Goal: Transaction & Acquisition: Purchase product/service

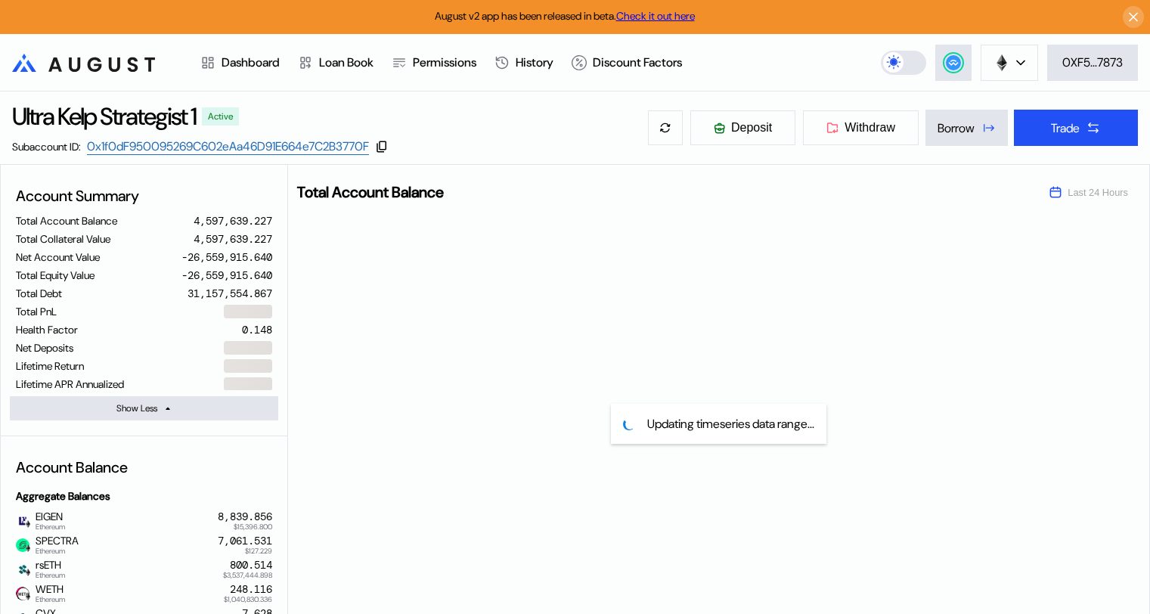
select select "*"
click at [1065, 128] on div "Trade" at bounding box center [1065, 128] width 29 height 16
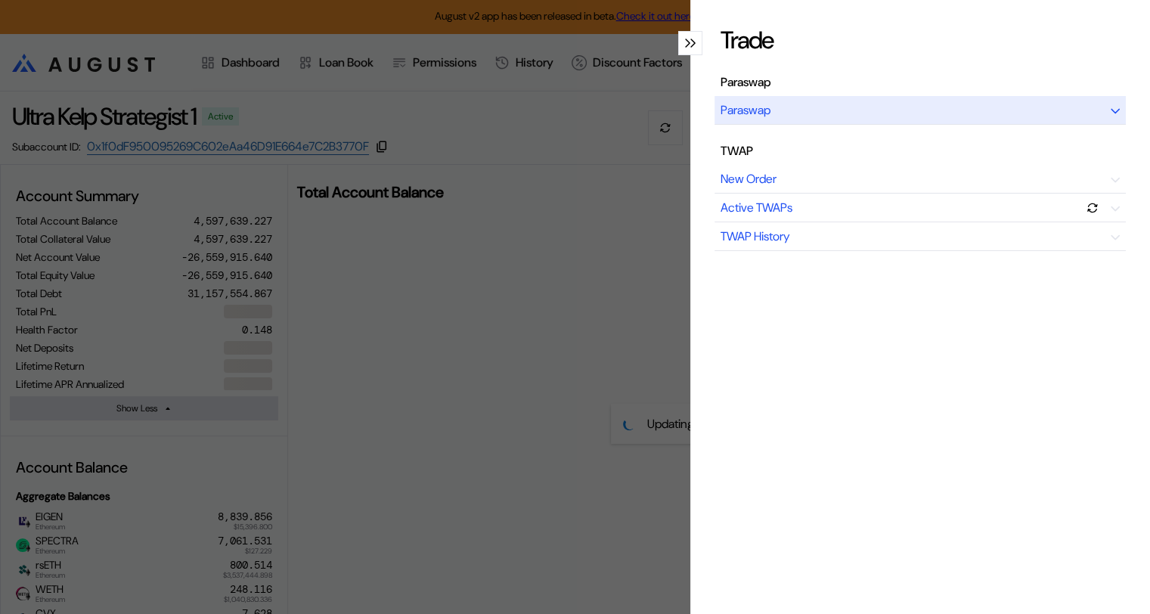
click at [793, 111] on div "Paraswap" at bounding box center [919, 110] width 411 height 29
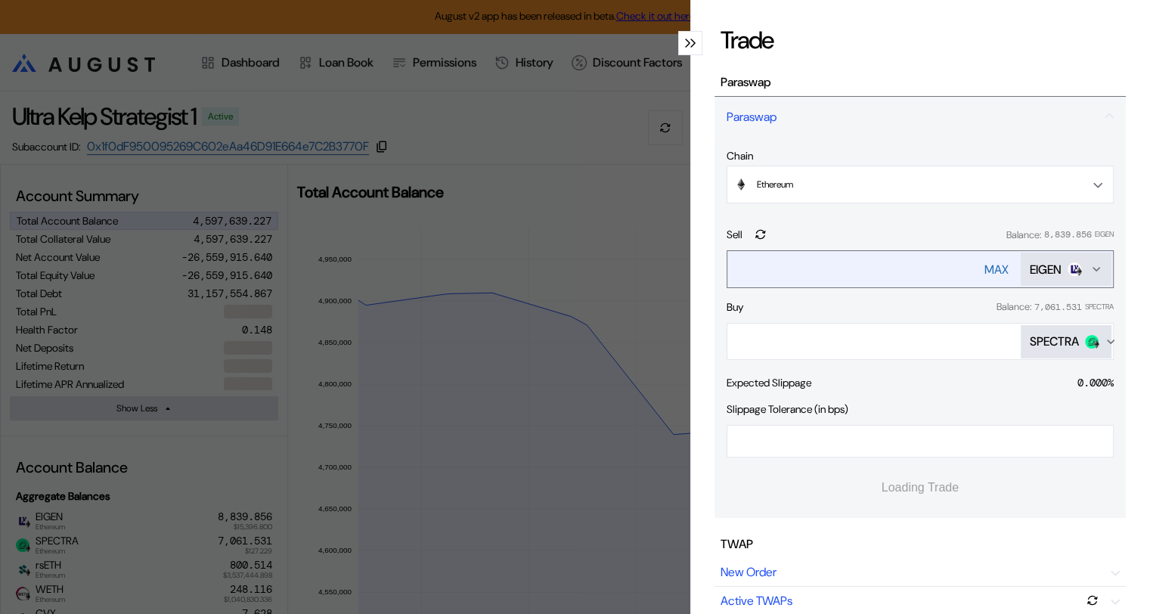
click at [984, 269] on div "MAX" at bounding box center [996, 270] width 24 height 16
type input "**********"
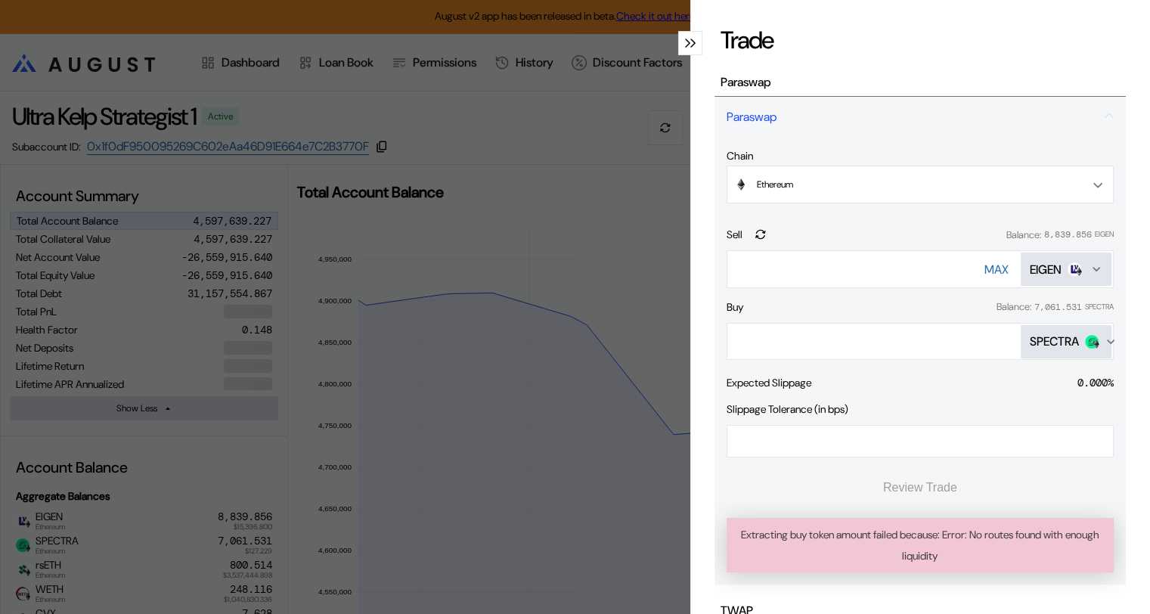
click at [1051, 337] on div "SPECTRA" at bounding box center [1054, 341] width 49 height 16
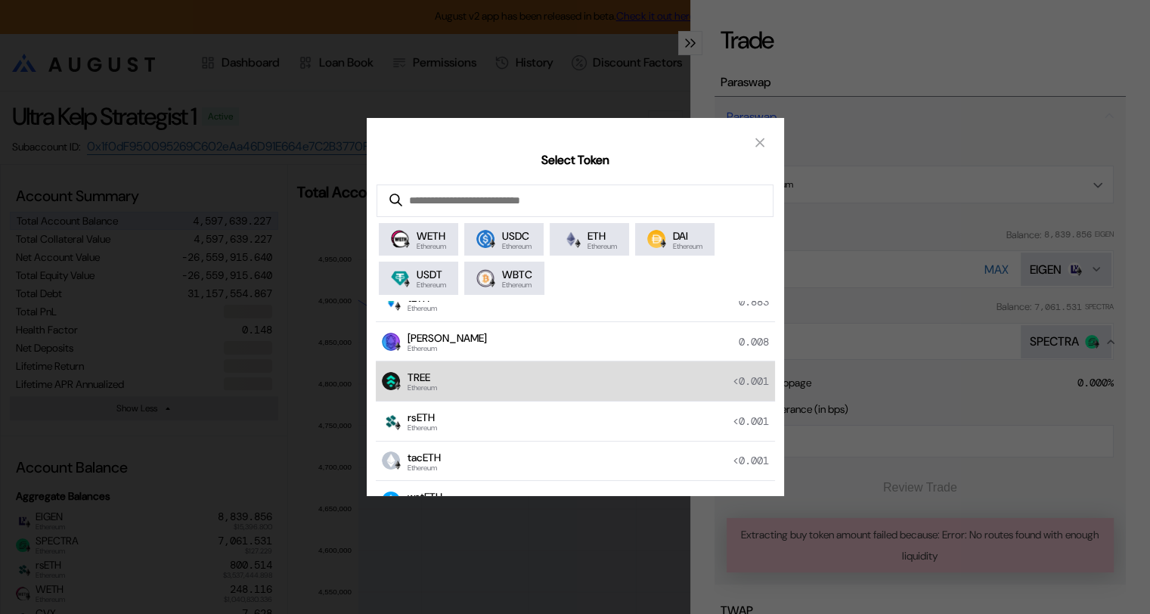
scroll to position [302, 0]
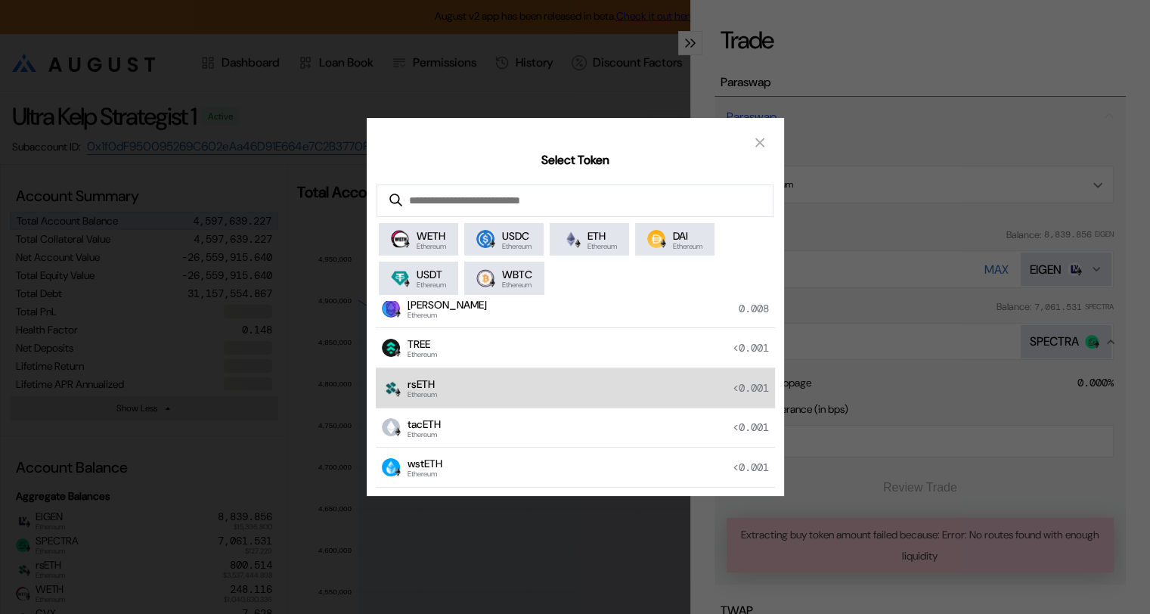
click at [451, 384] on div "rsETH Ethereum <0.001" at bounding box center [575, 388] width 399 height 40
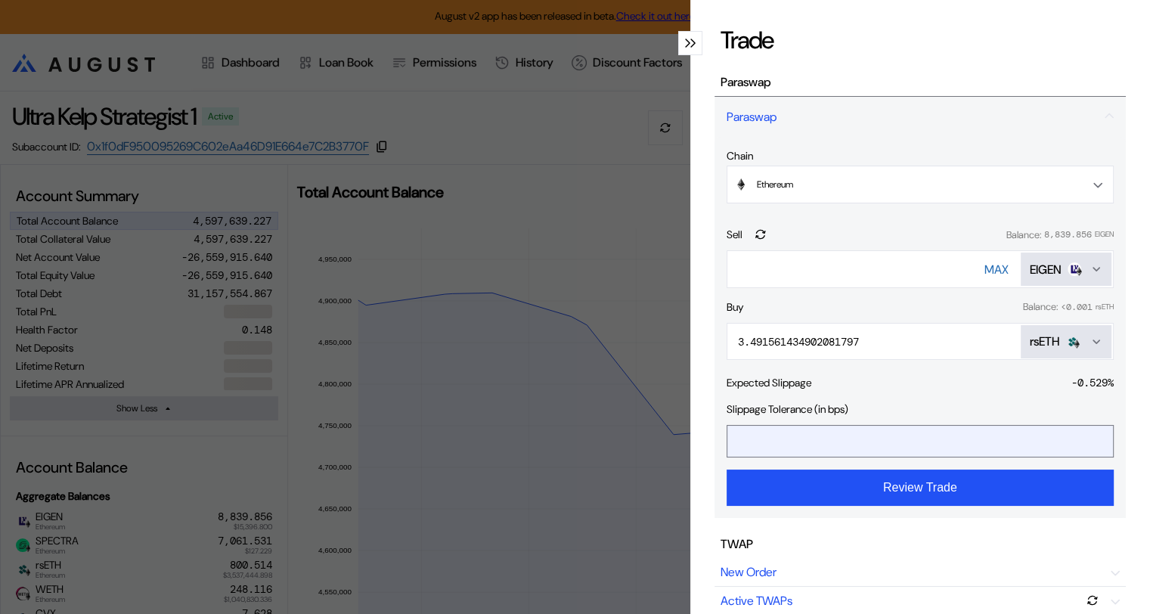
click at [744, 440] on input "*" at bounding box center [908, 441] width 363 height 31
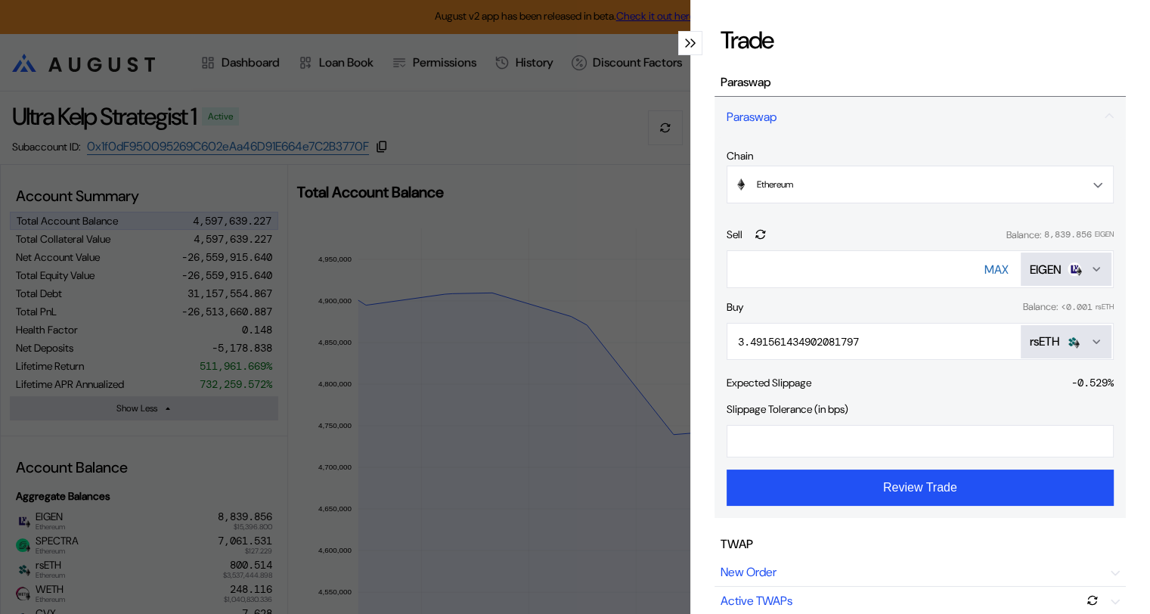
type input "**"
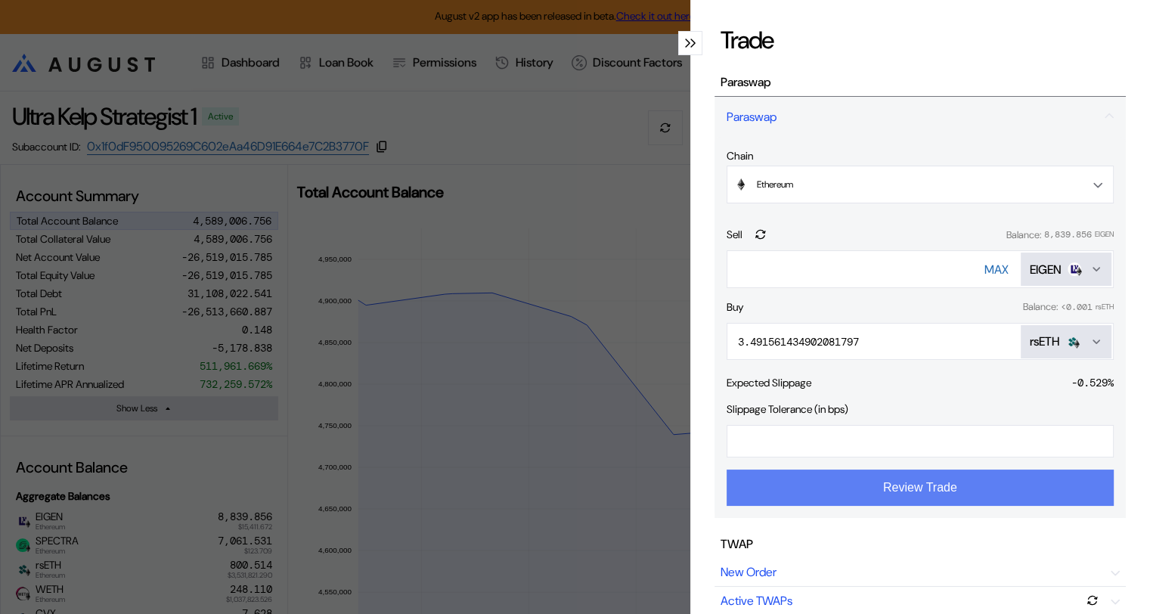
click at [889, 492] on button "Review Trade" at bounding box center [920, 487] width 387 height 36
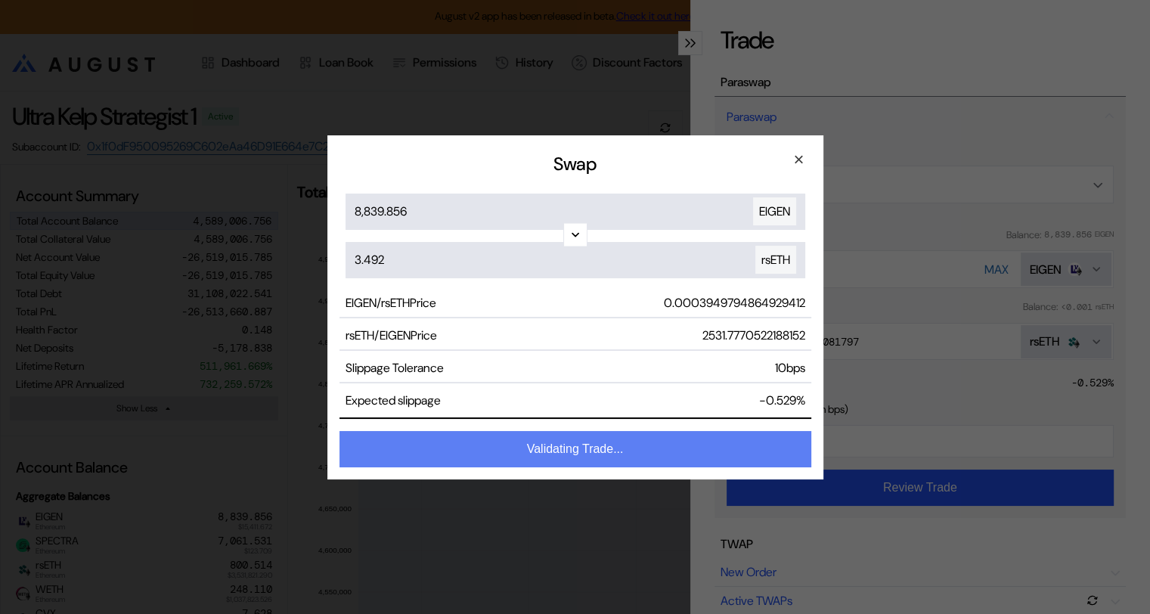
click at [575, 451] on button "Validating Trade..." at bounding box center [575, 449] width 472 height 36
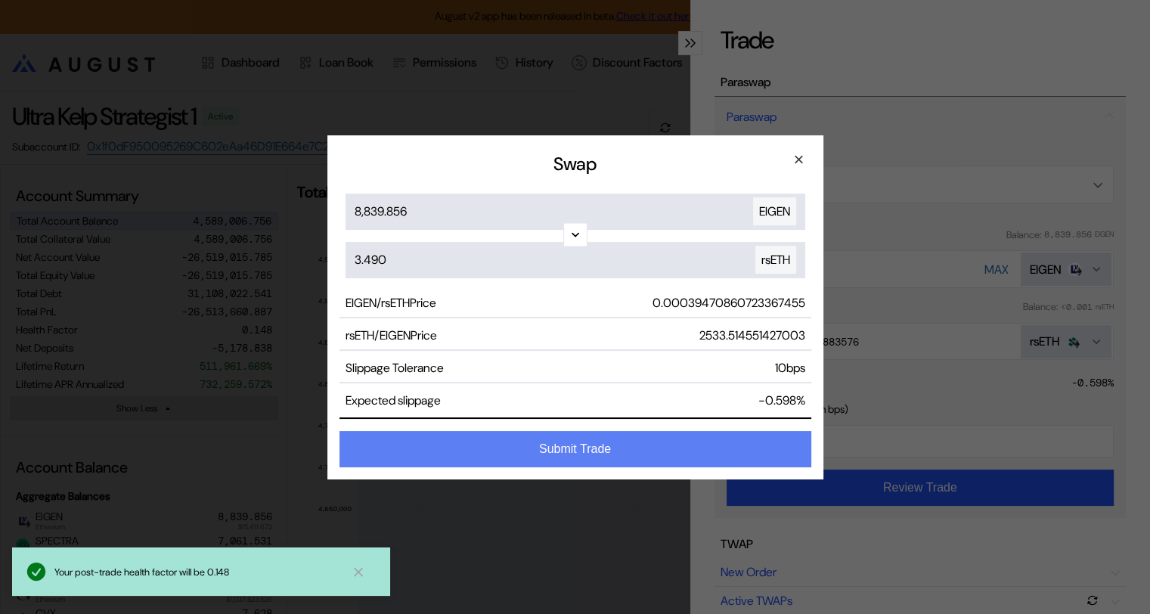
click at [584, 449] on button "Submit Trade" at bounding box center [575, 449] width 472 height 36
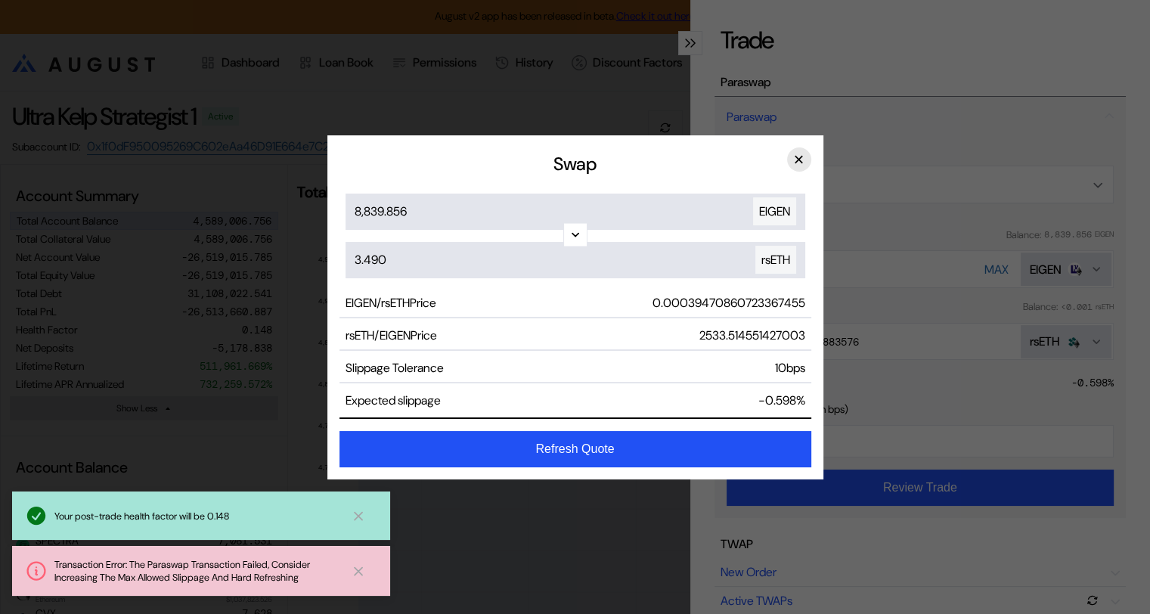
click at [793, 154] on button "×" at bounding box center [799, 159] width 24 height 24
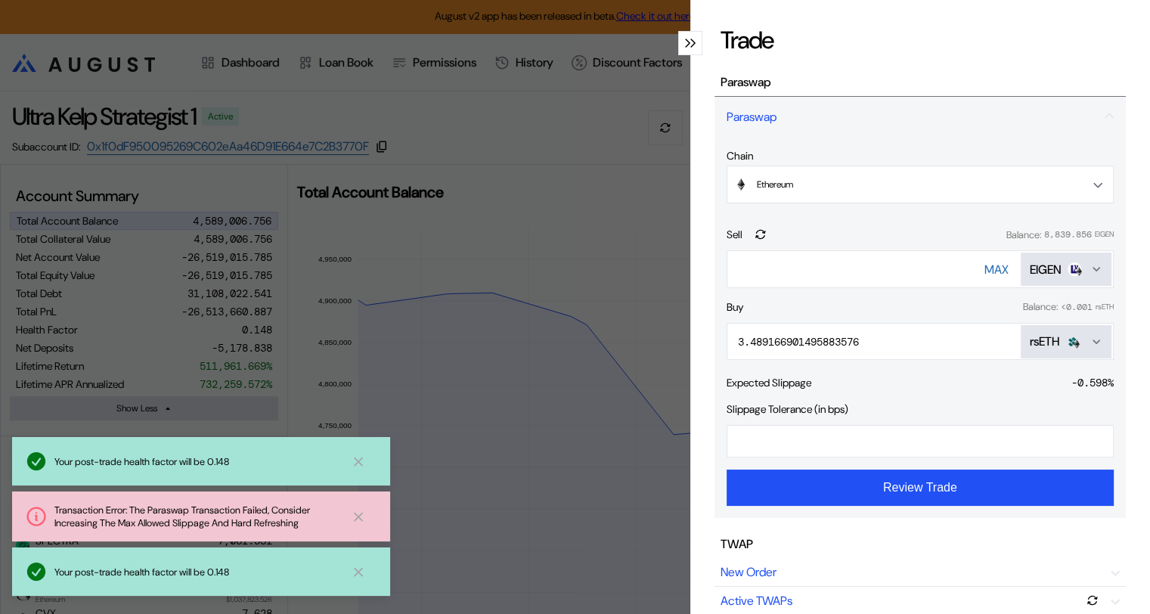
click at [690, 42] on icon "modal" at bounding box center [692, 43] width 5 height 9
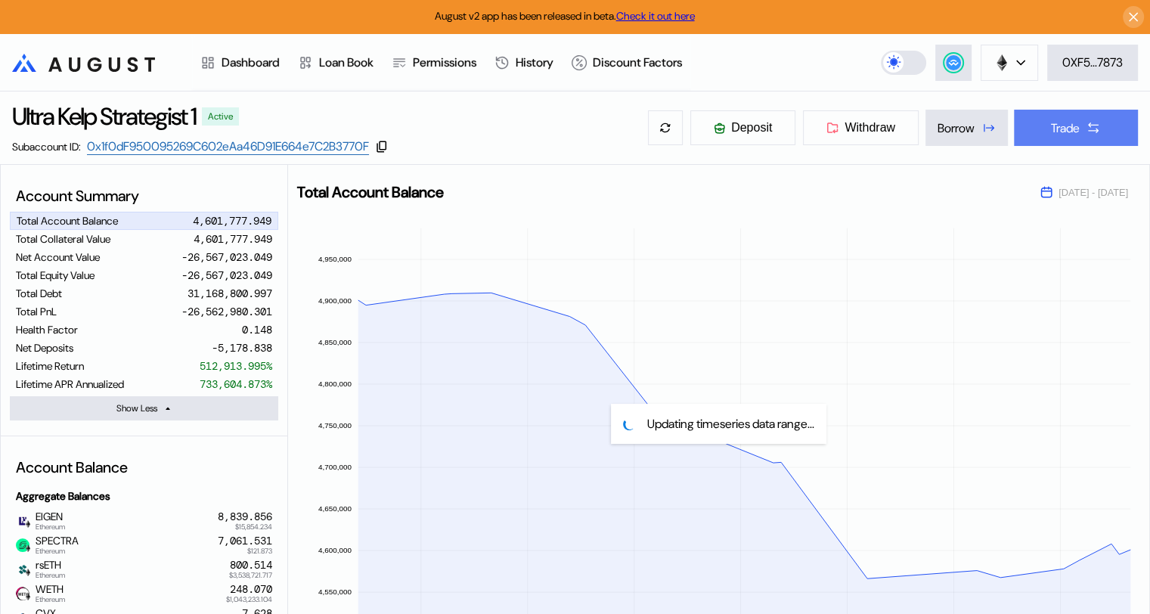
click at [1071, 130] on div "Trade" at bounding box center [1065, 128] width 29 height 16
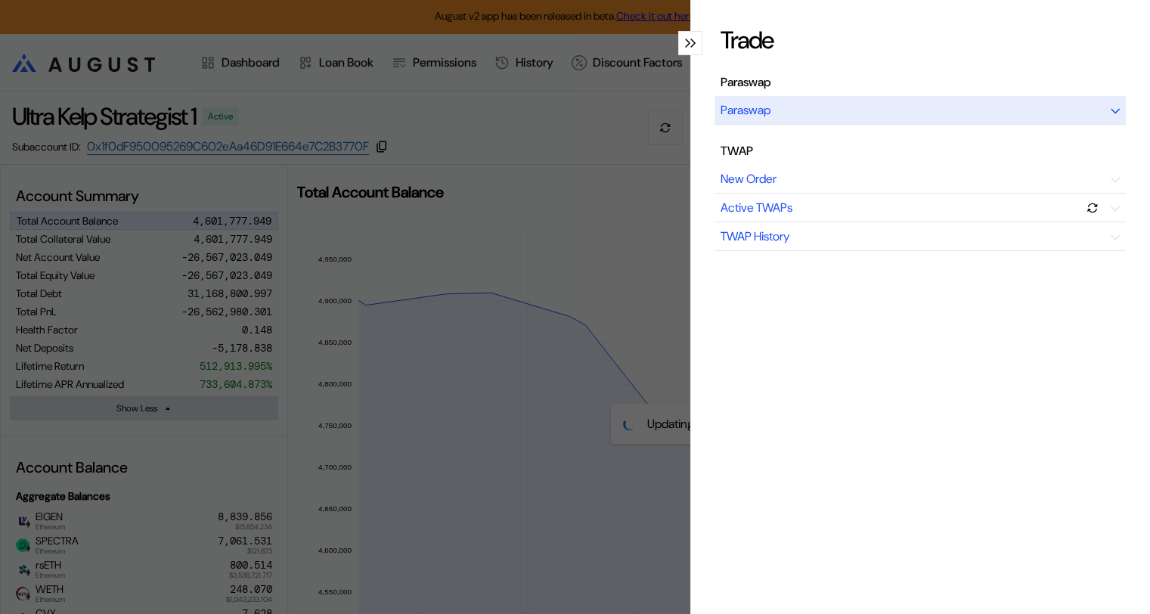
click at [817, 113] on div "Paraswap" at bounding box center [919, 110] width 411 height 29
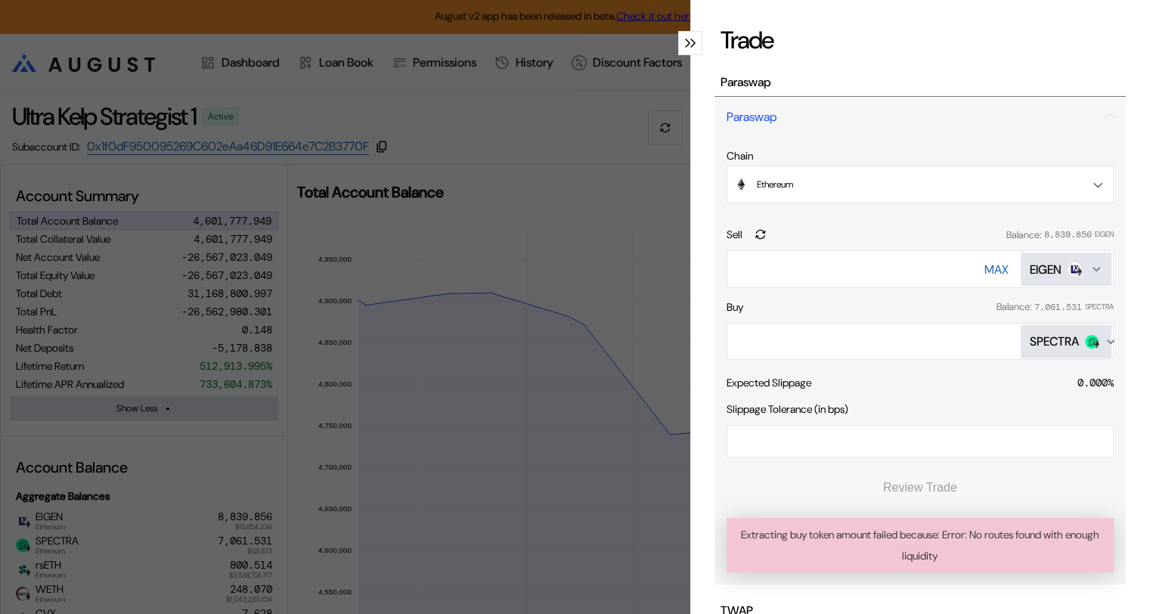
click at [1052, 341] on div "SPECTRA" at bounding box center [1054, 341] width 49 height 16
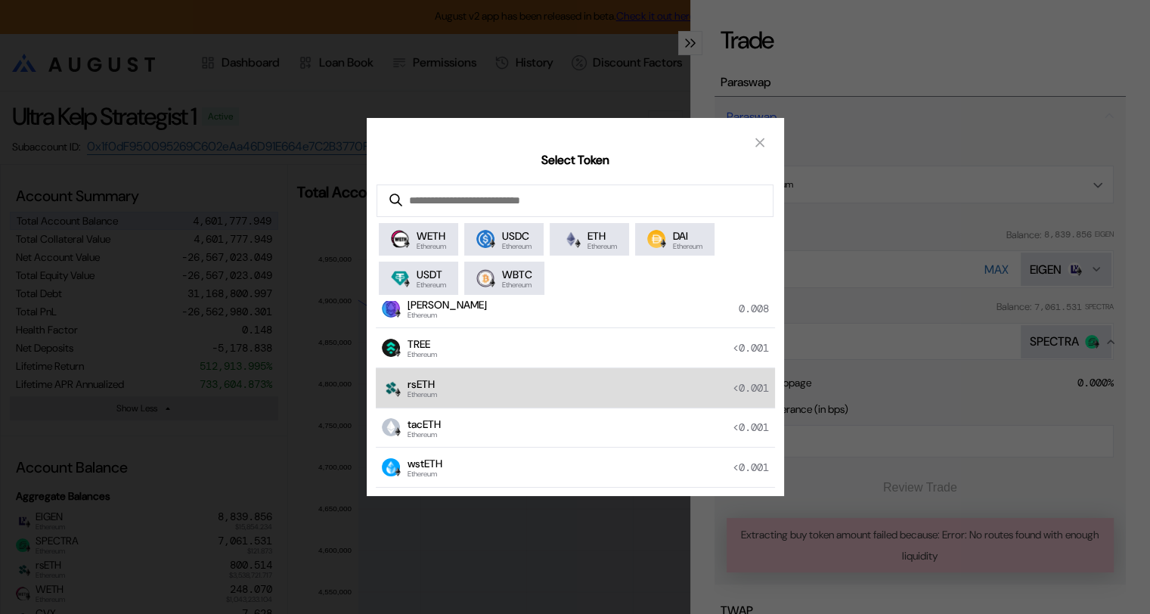
click at [457, 387] on div "rsETH Ethereum <0.001" at bounding box center [575, 388] width 399 height 40
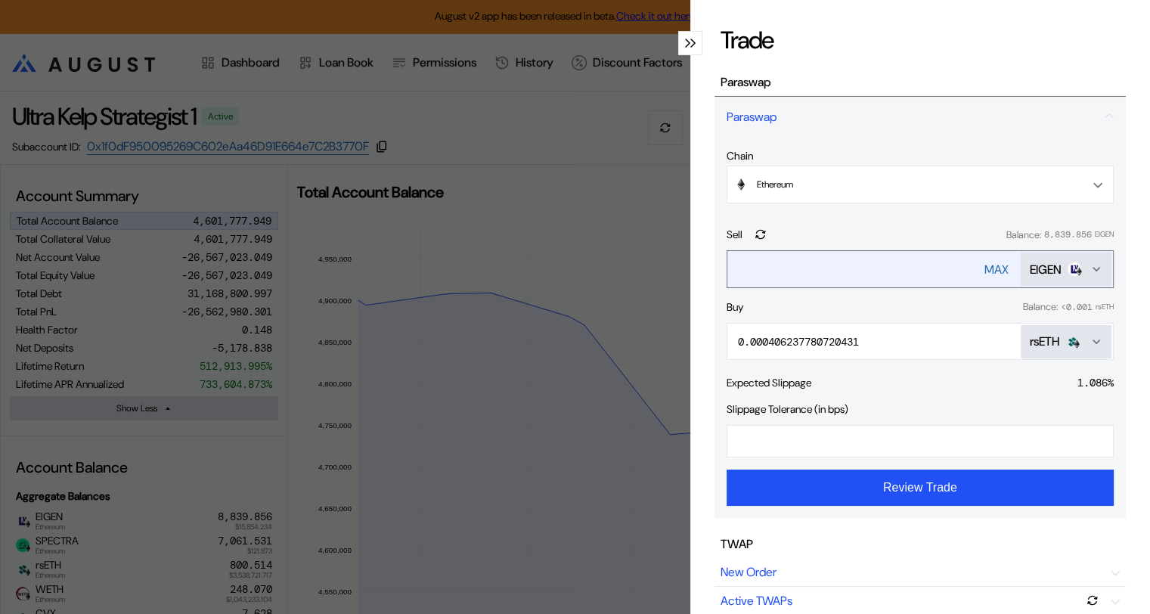
click at [984, 265] on div "MAX" at bounding box center [996, 270] width 24 height 16
type input "**********"
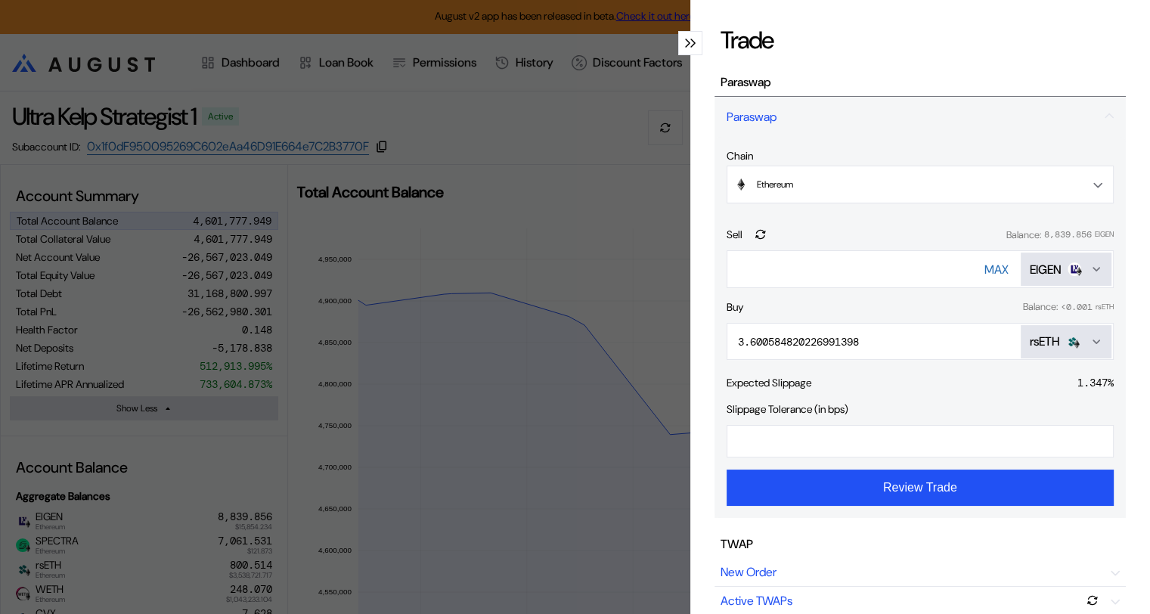
drag, startPoint x: 755, startPoint y: 435, endPoint x: 693, endPoint y: 435, distance: 62.7
click at [693, 435] on div "**********" at bounding box center [920, 307] width 460 height 614
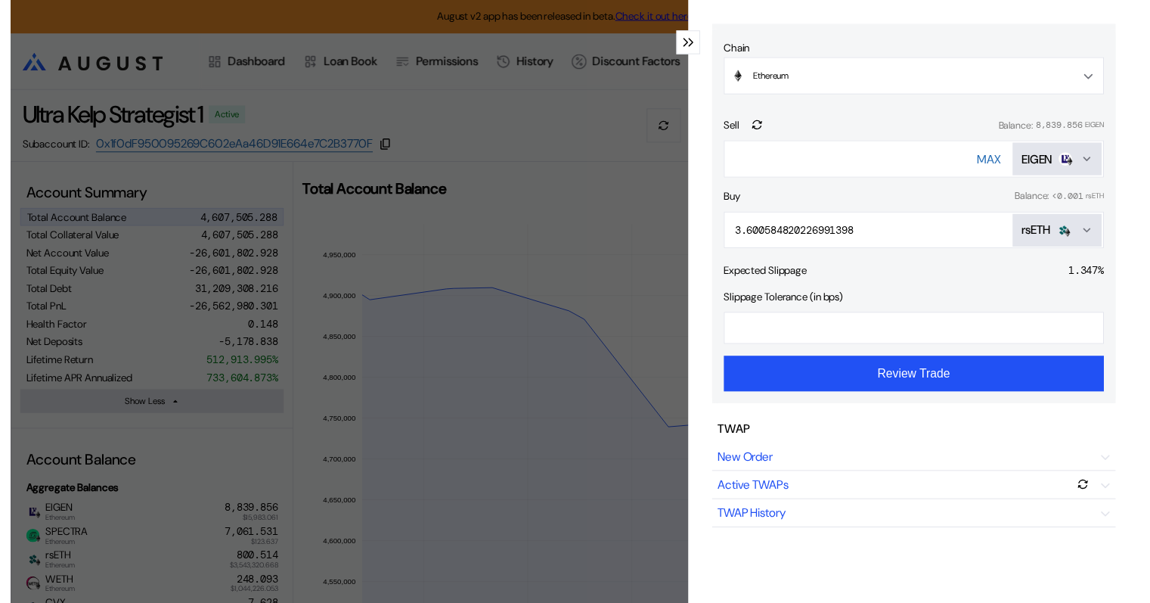
scroll to position [76, 0]
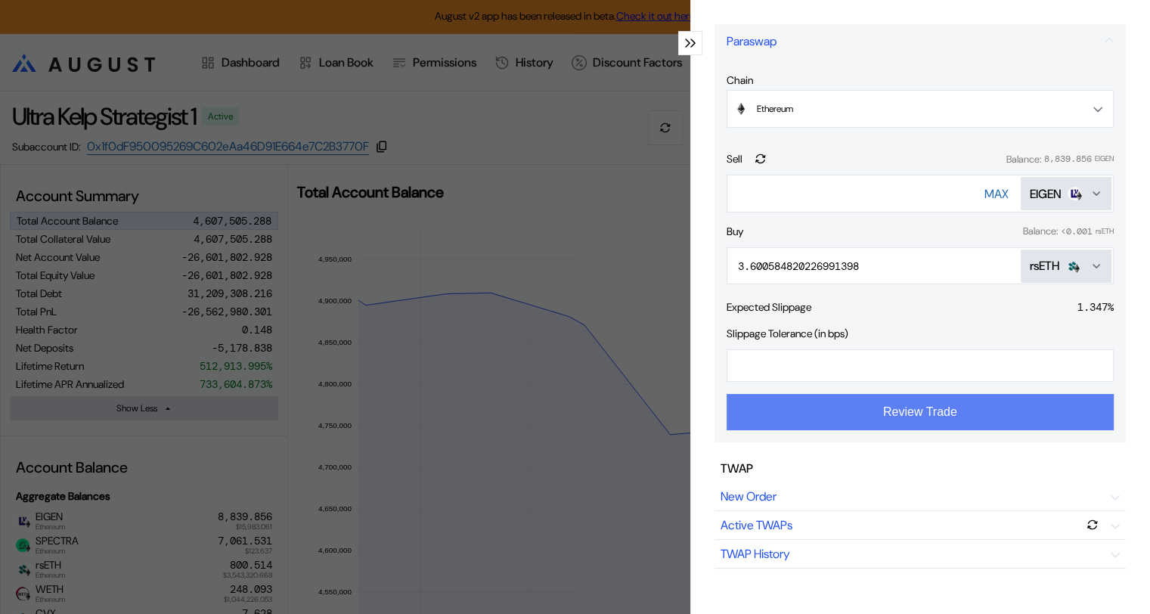
click at [863, 415] on button "Review Trade" at bounding box center [920, 412] width 387 height 36
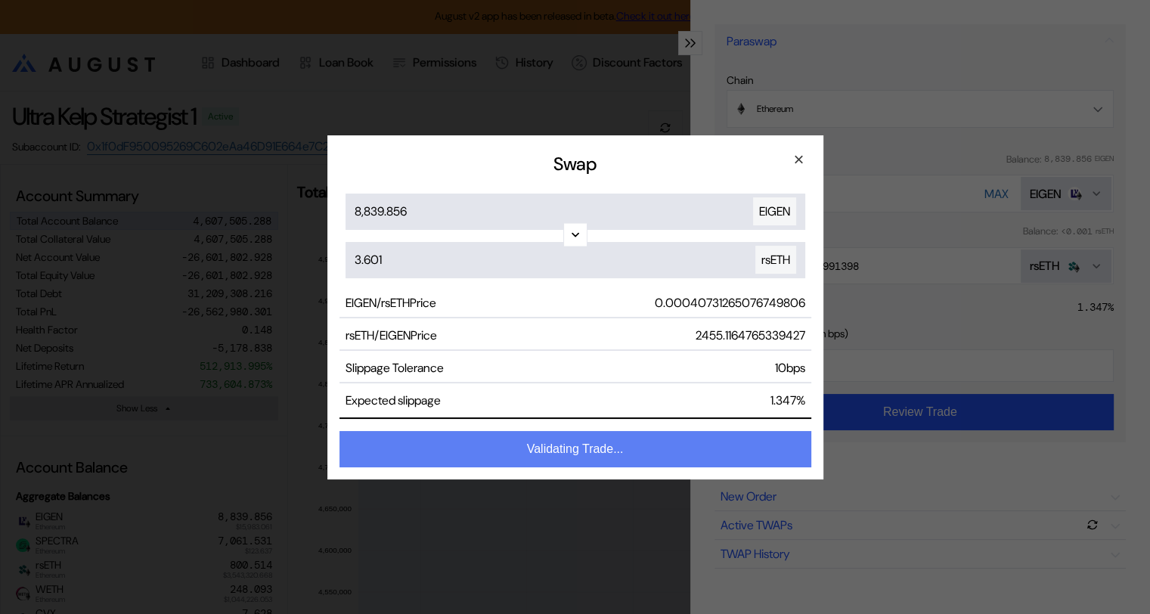
click at [585, 444] on button "Validating Trade..." at bounding box center [575, 449] width 472 height 36
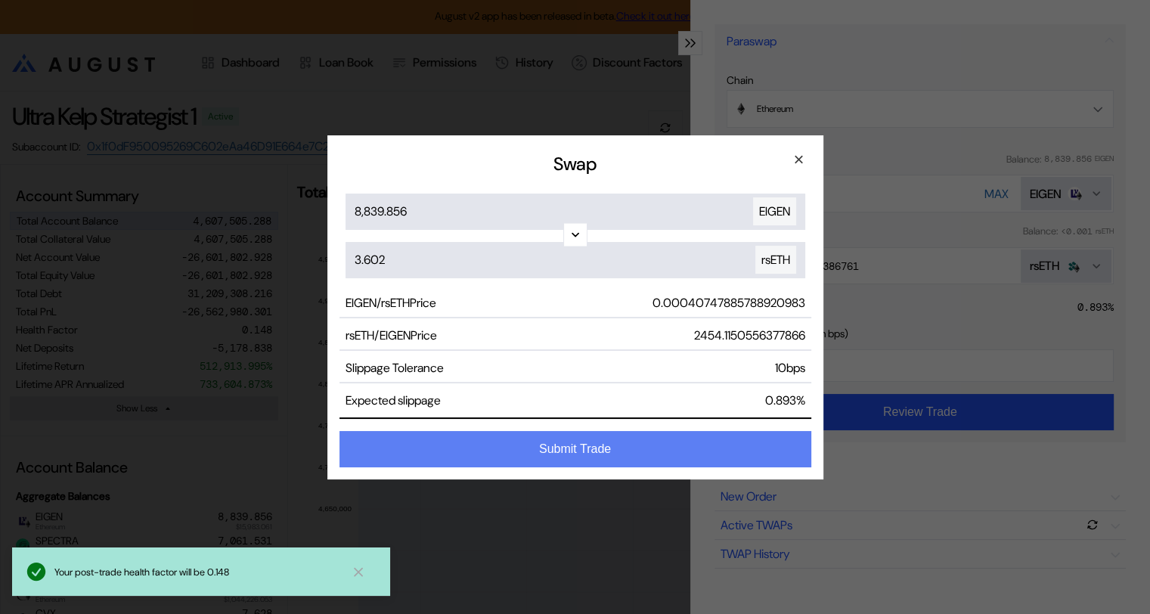
click at [581, 451] on button "Submit Trade" at bounding box center [575, 449] width 472 height 36
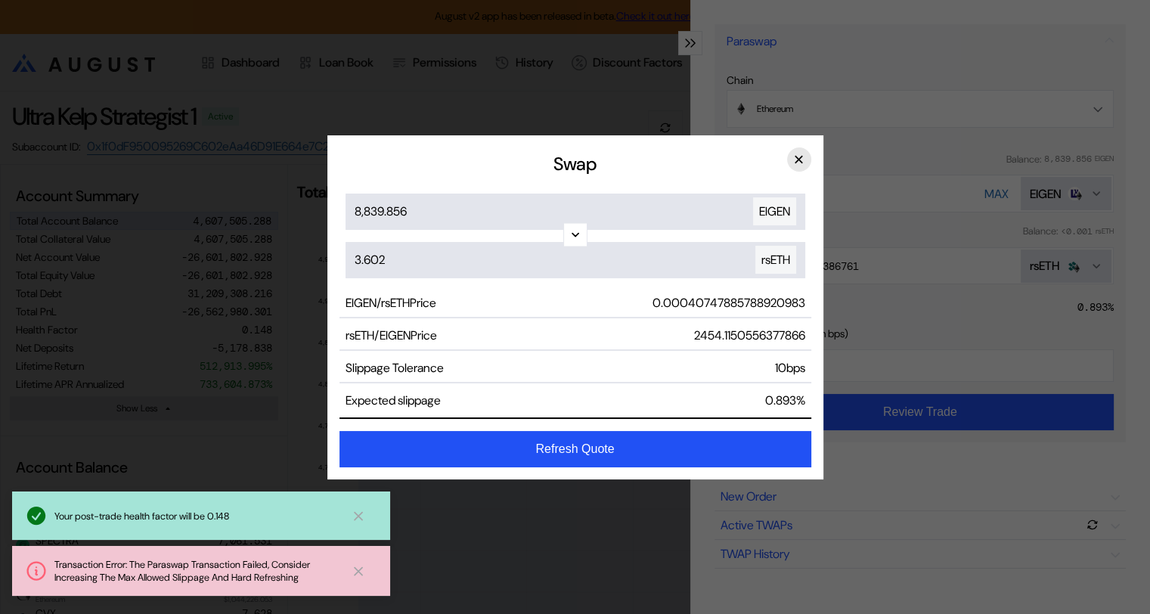
click at [799, 159] on button "×" at bounding box center [799, 159] width 24 height 24
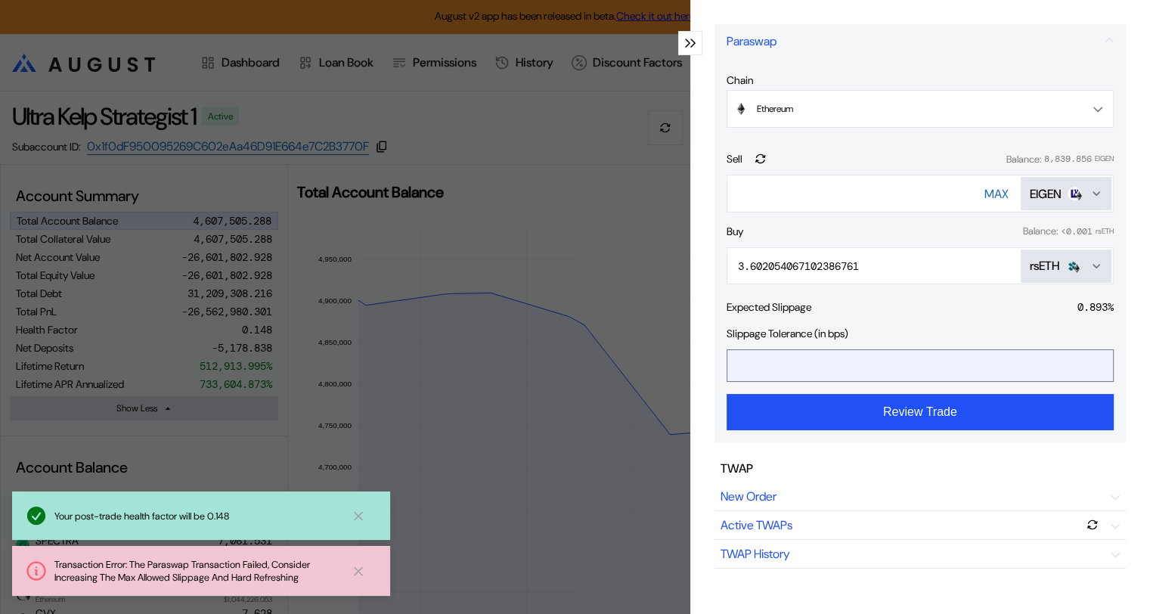
drag, startPoint x: 759, startPoint y: 362, endPoint x: 732, endPoint y: 361, distance: 27.3
click at [733, 361] on input "**" at bounding box center [908, 365] width 363 height 31
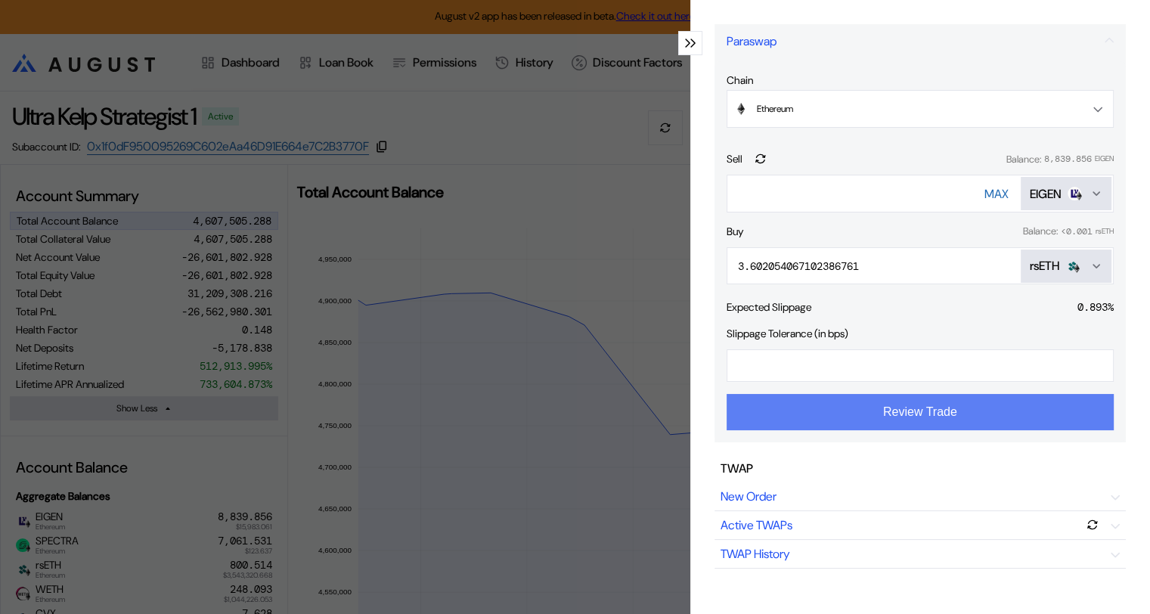
type input "**"
click at [885, 414] on button "Review Trade" at bounding box center [920, 412] width 387 height 36
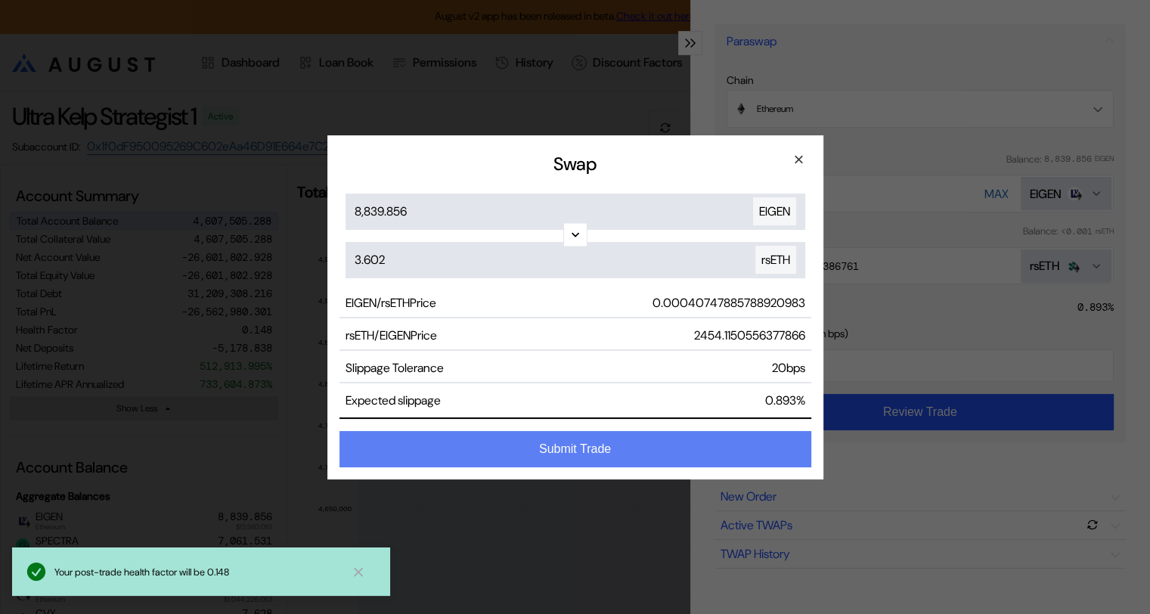
click at [581, 445] on button "Submit Trade" at bounding box center [575, 449] width 472 height 36
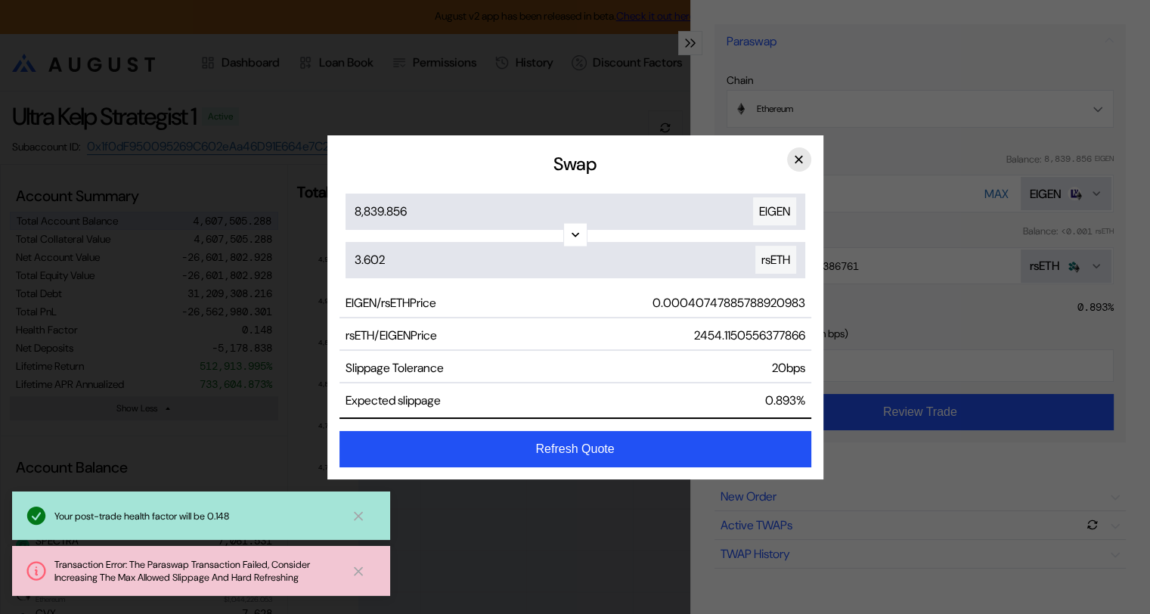
click at [795, 155] on button "×" at bounding box center [799, 159] width 24 height 24
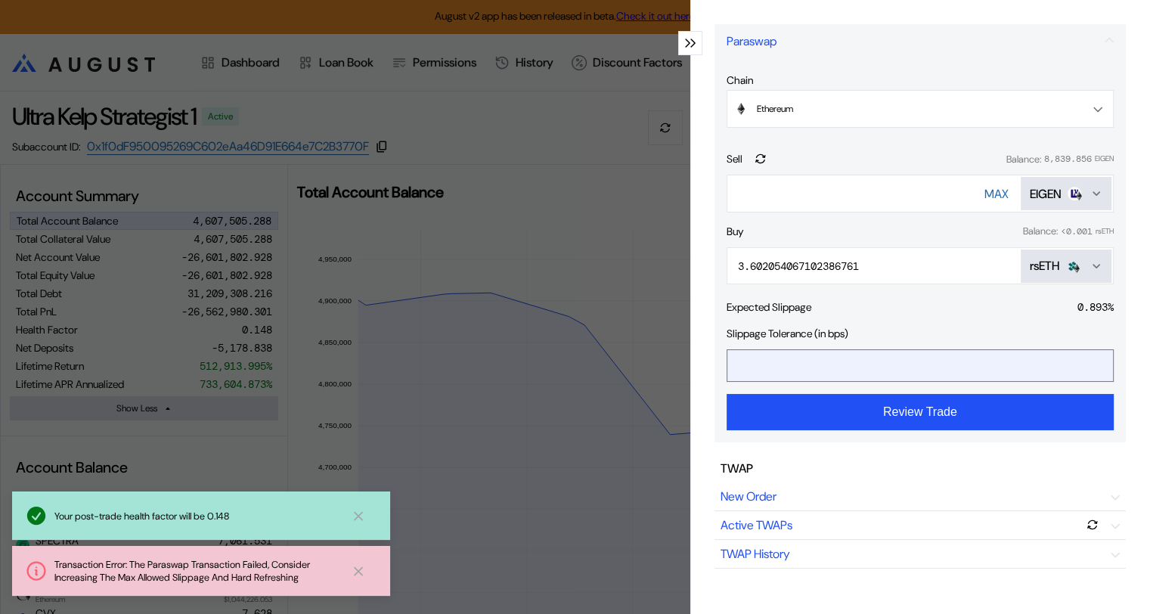
drag, startPoint x: 750, startPoint y: 364, endPoint x: 727, endPoint y: 364, distance: 22.7
click at [727, 364] on input "**" at bounding box center [908, 365] width 363 height 31
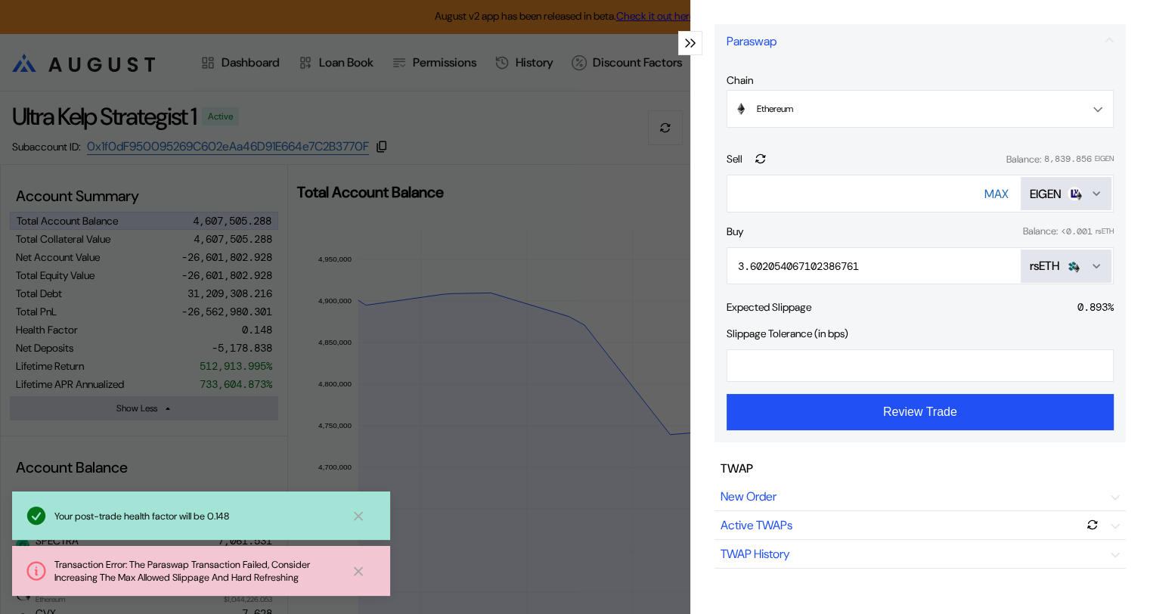
drag, startPoint x: 888, startPoint y: 194, endPoint x: 719, endPoint y: 184, distance: 168.8
click at [719, 184] on div "**********" at bounding box center [919, 251] width 411 height 381
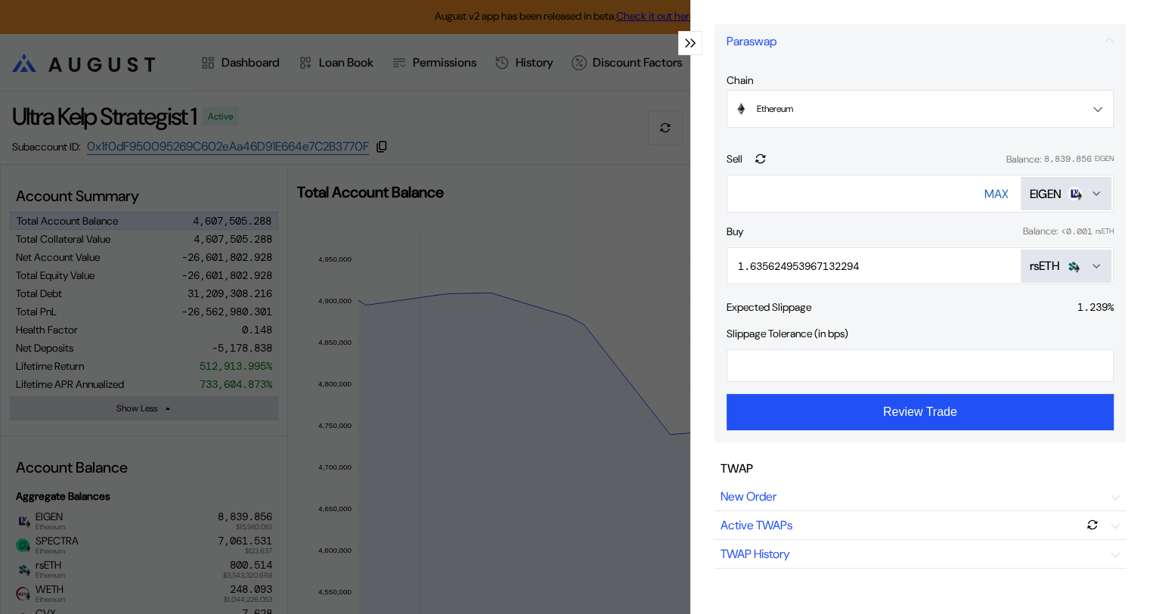
type input "****"
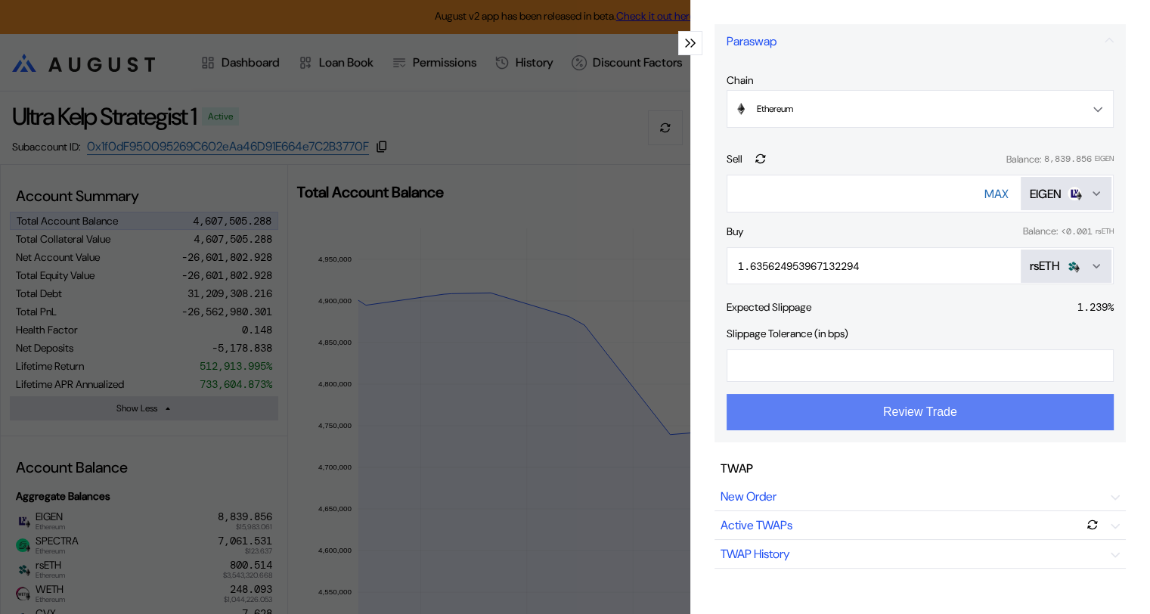
click at [855, 414] on button "Review Trade" at bounding box center [920, 412] width 387 height 36
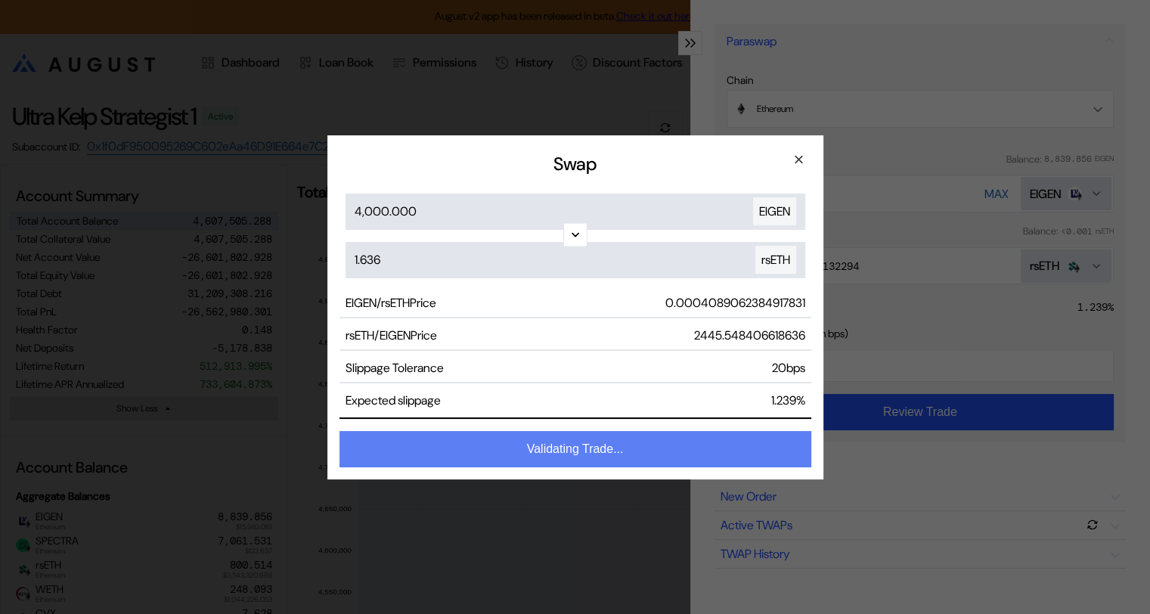
click at [556, 446] on button "Validating Trade..." at bounding box center [575, 449] width 472 height 36
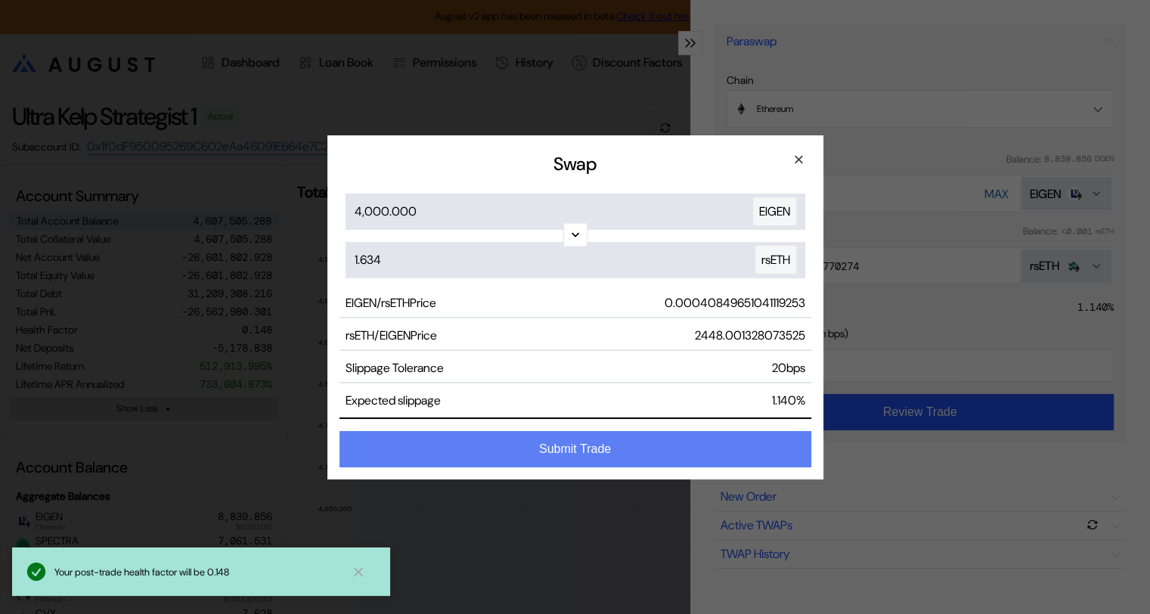
click at [593, 448] on button "Submit Trade" at bounding box center [575, 449] width 472 height 36
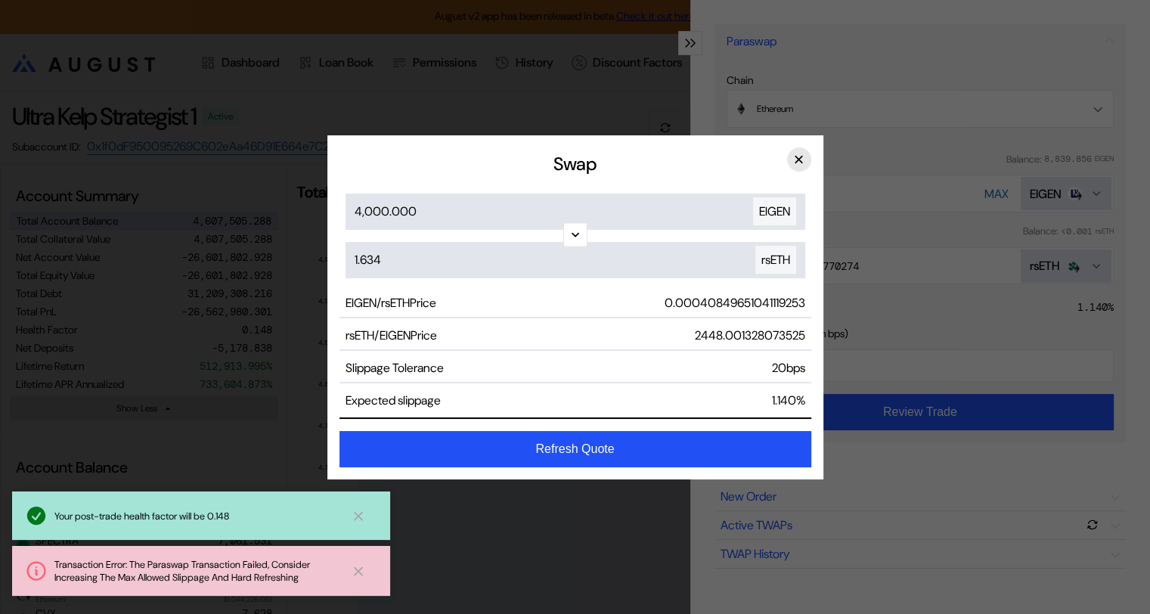
click at [792, 154] on button "×" at bounding box center [799, 159] width 24 height 24
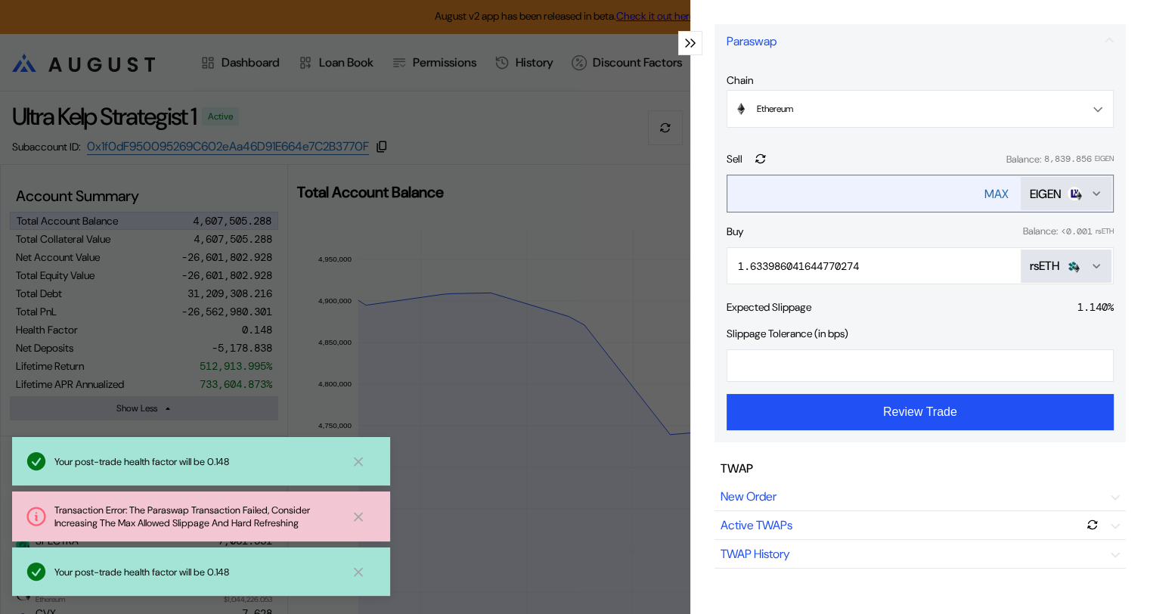
click at [1048, 191] on div "EIGEN" at bounding box center [1046, 194] width 32 height 16
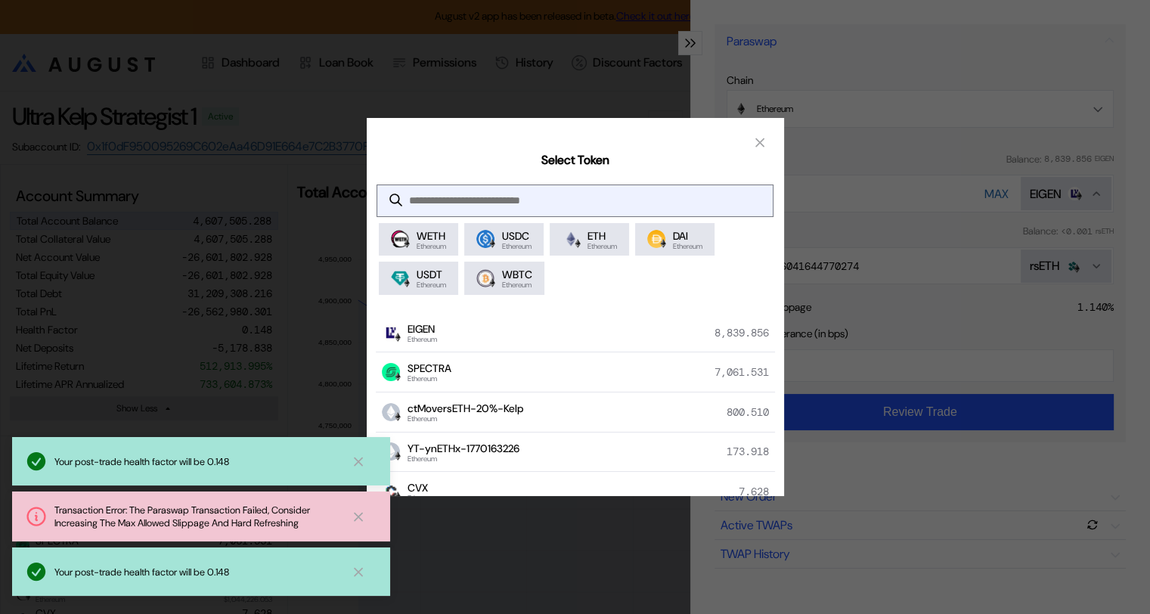
click at [460, 188] on input "modal" at bounding box center [563, 200] width 372 height 31
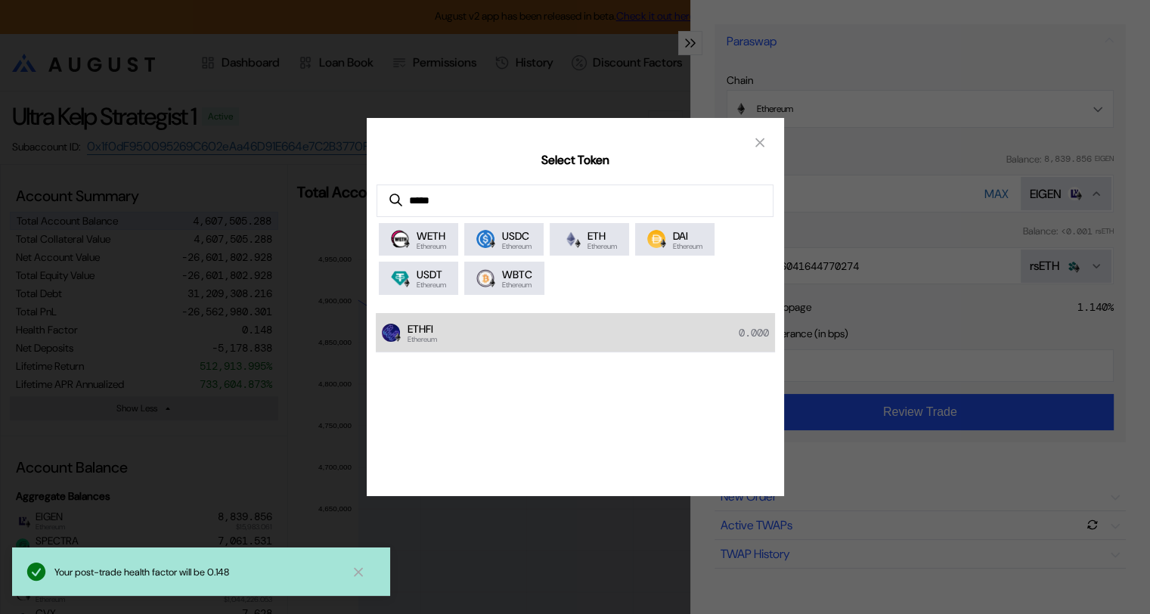
type input "*****"
click at [443, 339] on div "ETHFI Ethereum 0.000" at bounding box center [575, 333] width 399 height 40
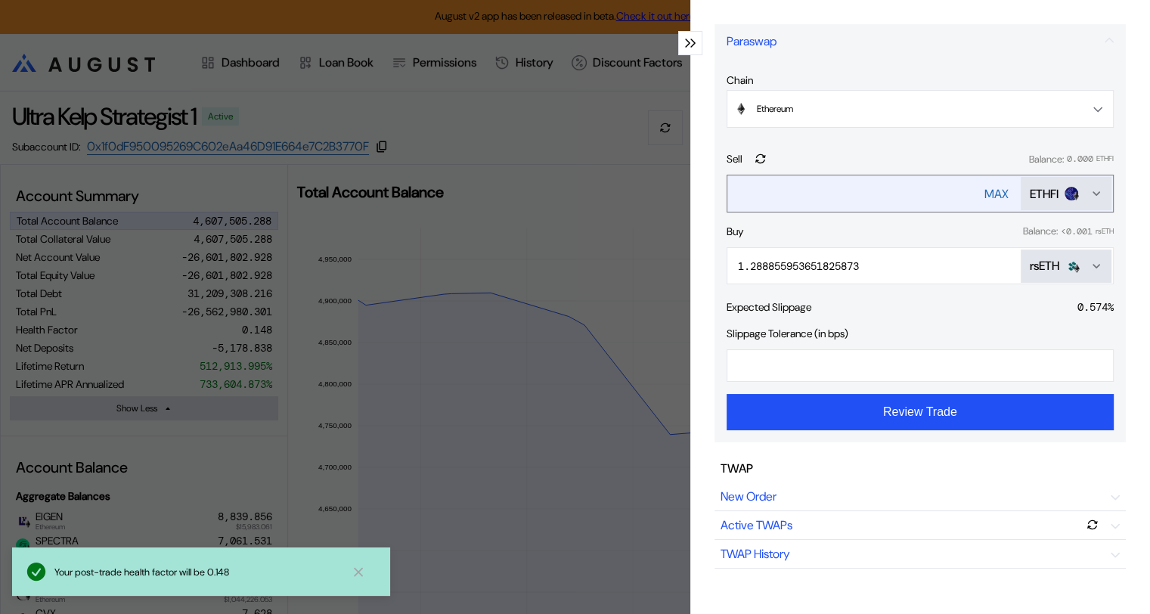
click at [984, 194] on div "MAX" at bounding box center [996, 194] width 24 height 16
type input "***"
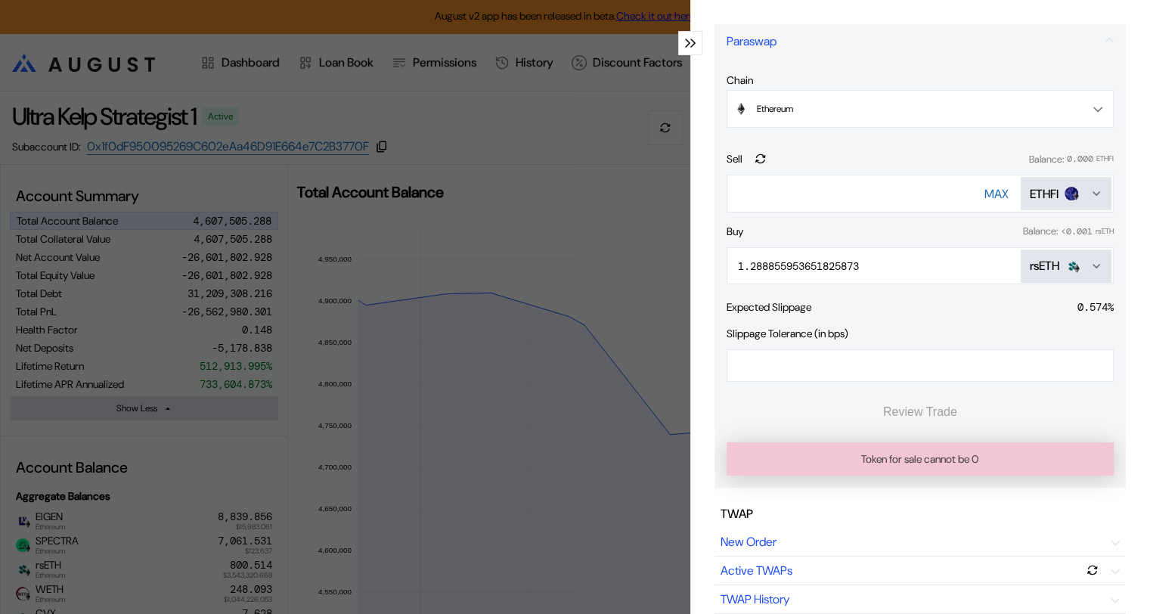
click at [690, 39] on div "modal" at bounding box center [690, 43] width 24 height 24
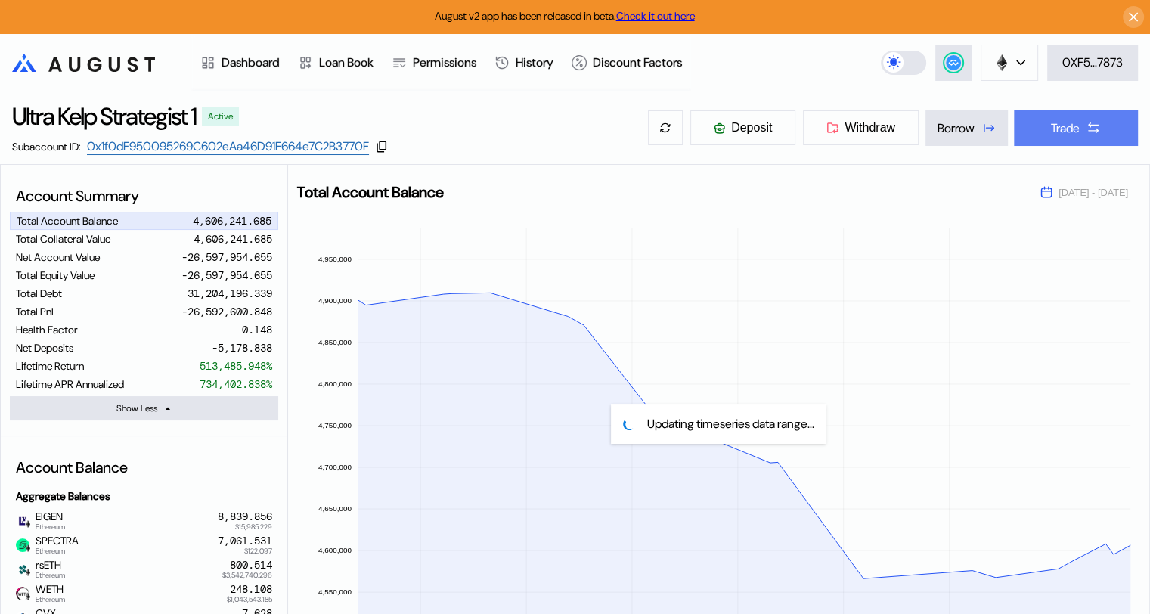
click at [1086, 131] on icon at bounding box center [1093, 127] width 15 height 15
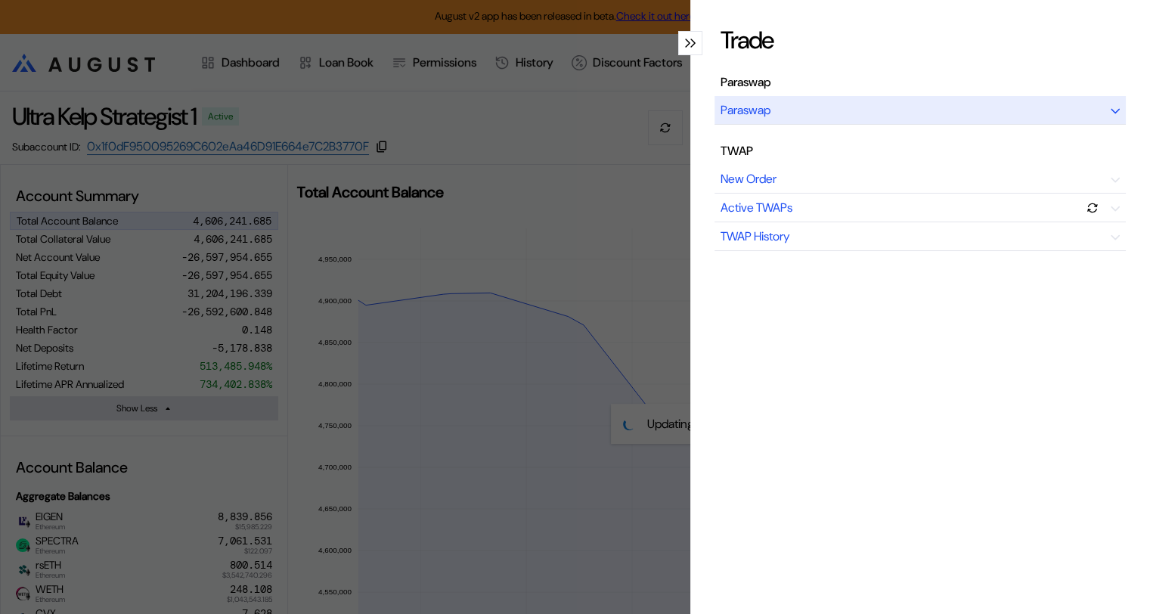
click at [1111, 113] on div "modal" at bounding box center [1115, 110] width 9 height 16
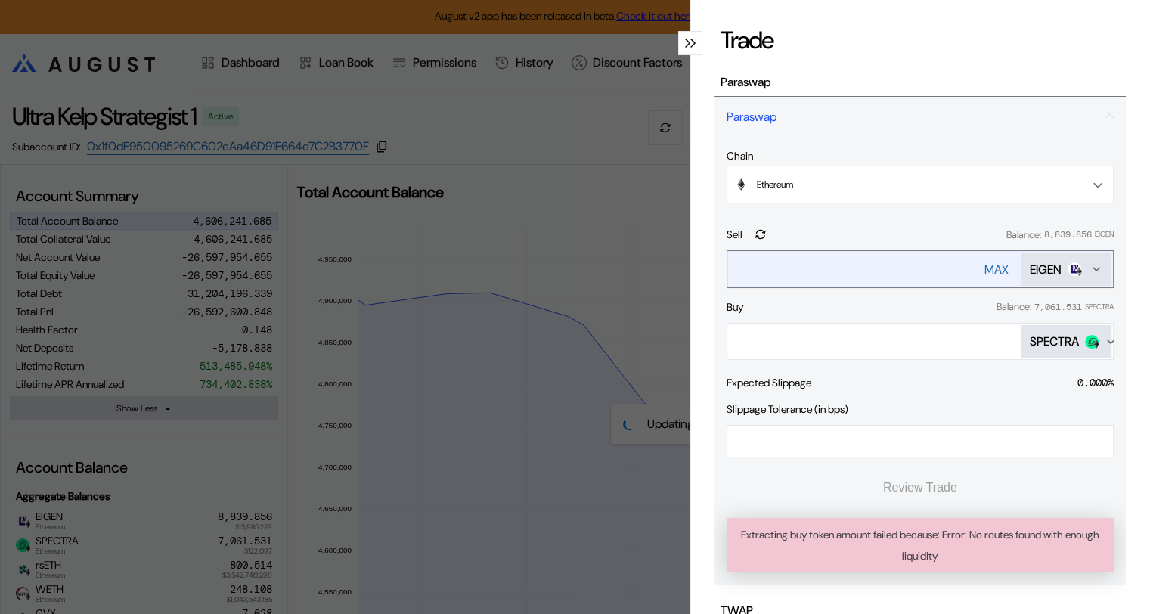
click at [984, 269] on div "MAX" at bounding box center [996, 270] width 24 height 16
type input "**********"
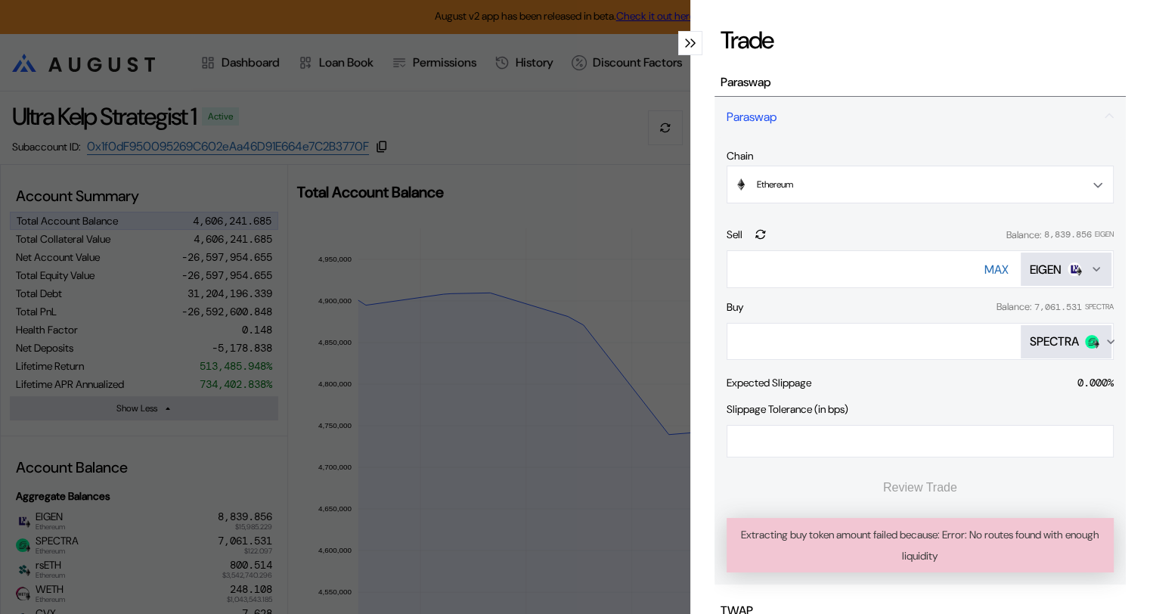
click at [685, 42] on icon "modal" at bounding box center [687, 43] width 5 height 9
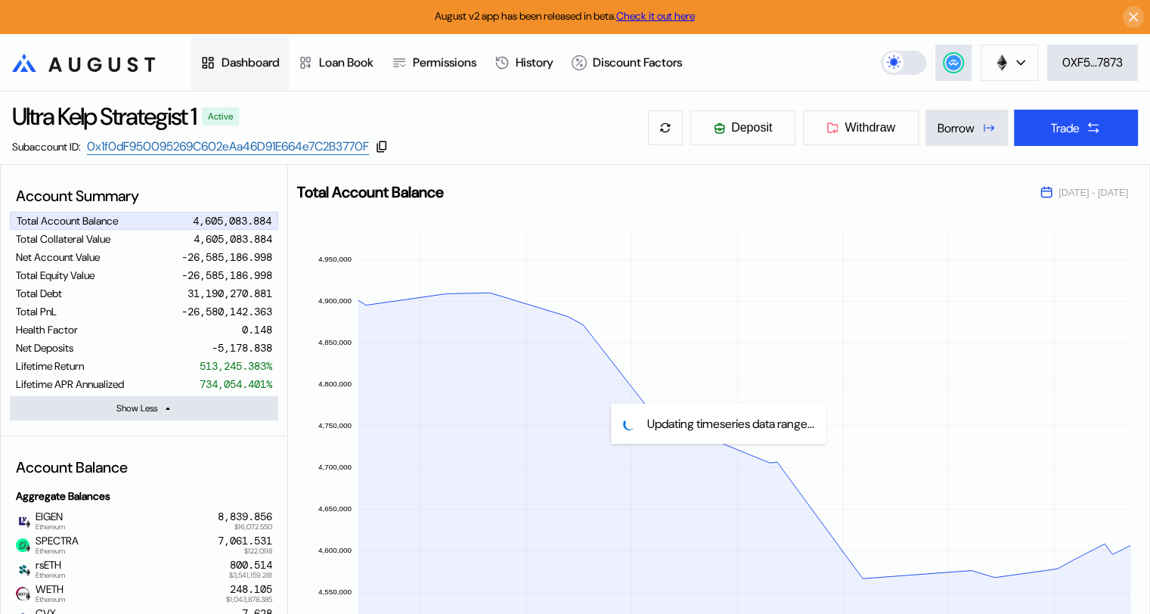
click at [229, 64] on div "Dashboard" at bounding box center [251, 62] width 58 height 16
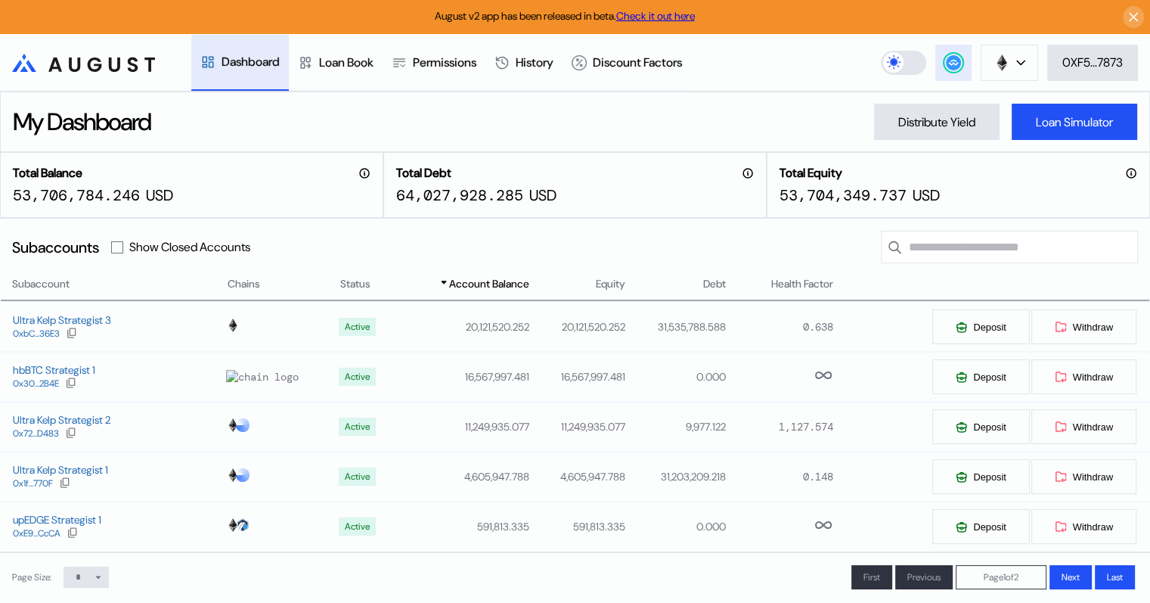
click at [956, 64] on circle at bounding box center [953, 62] width 15 height 15
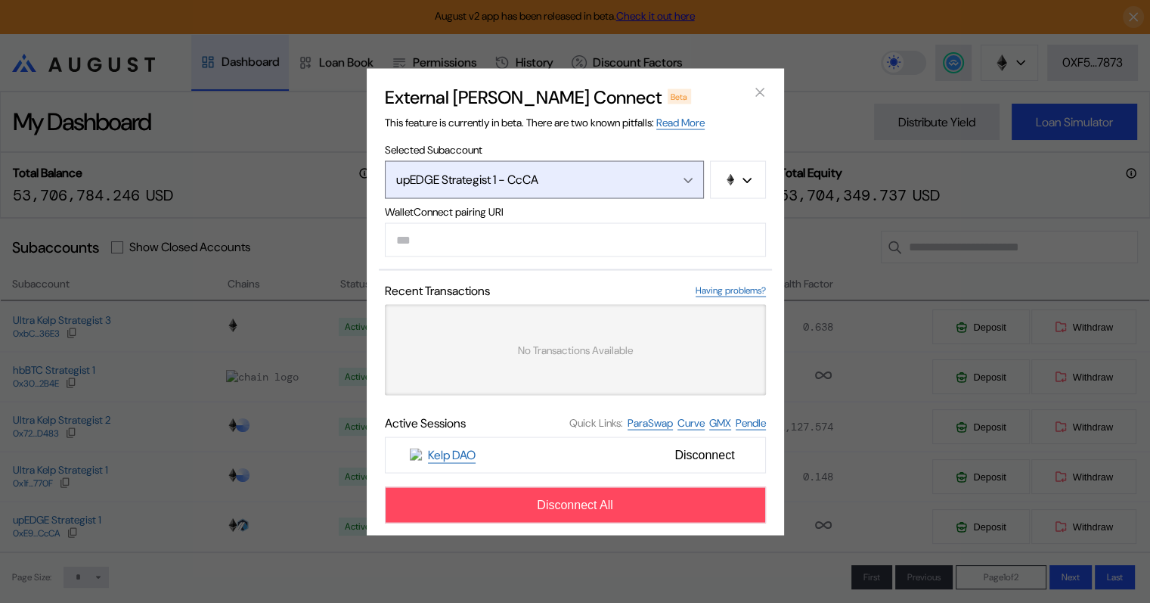
click at [683, 177] on icon "Open menu" at bounding box center [687, 180] width 9 height 6
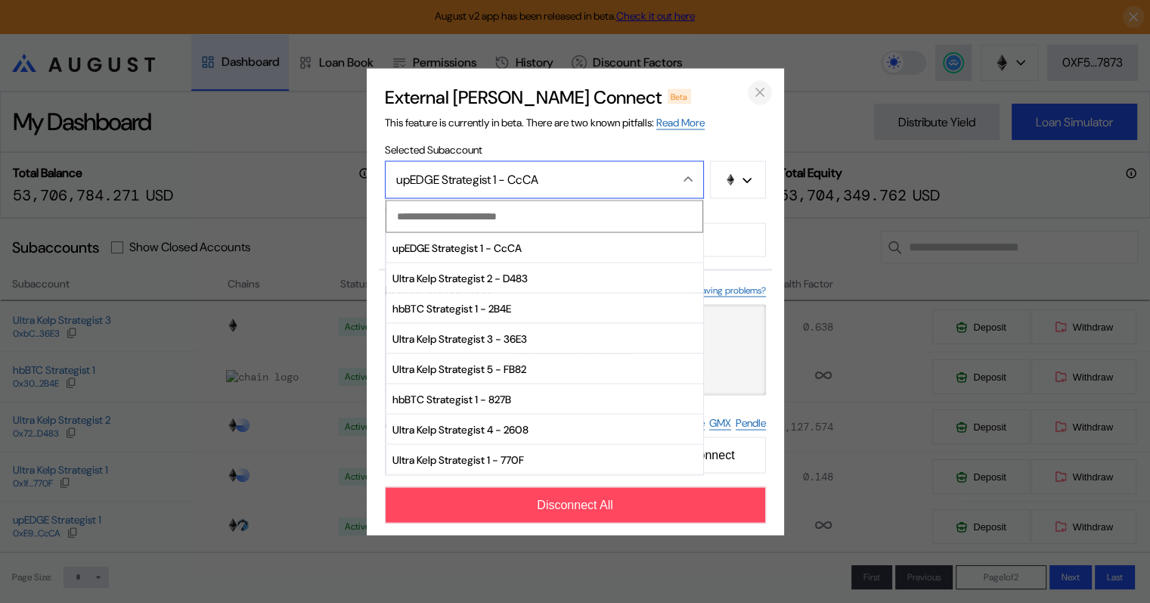
click at [756, 89] on icon "close modal" at bounding box center [760, 92] width 8 height 8
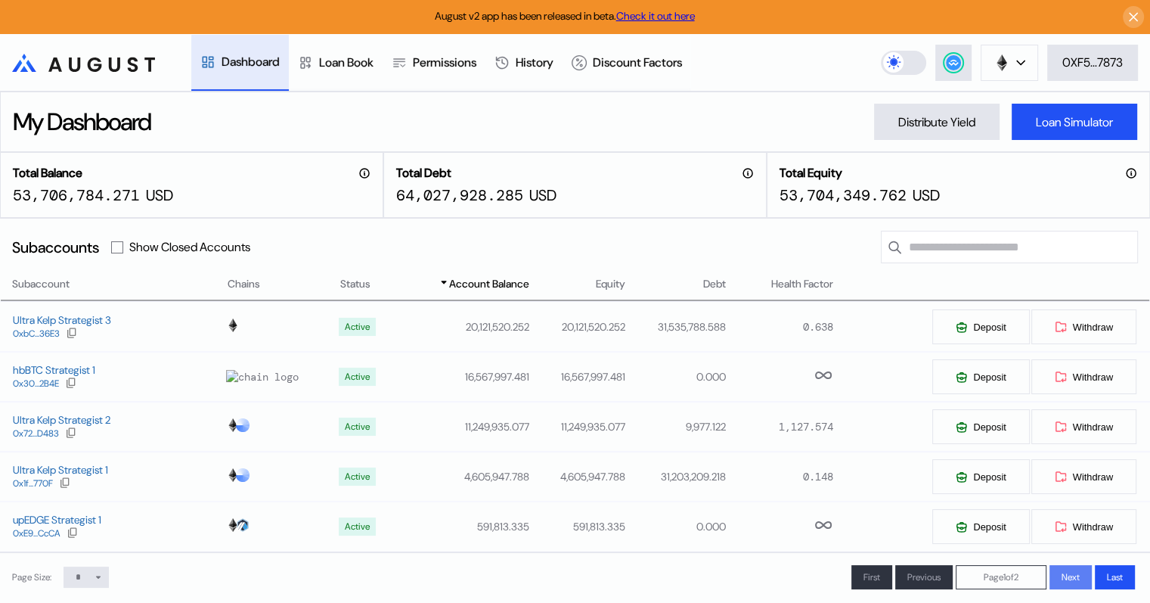
click at [1071, 580] on span "Next" at bounding box center [1070, 577] width 18 height 12
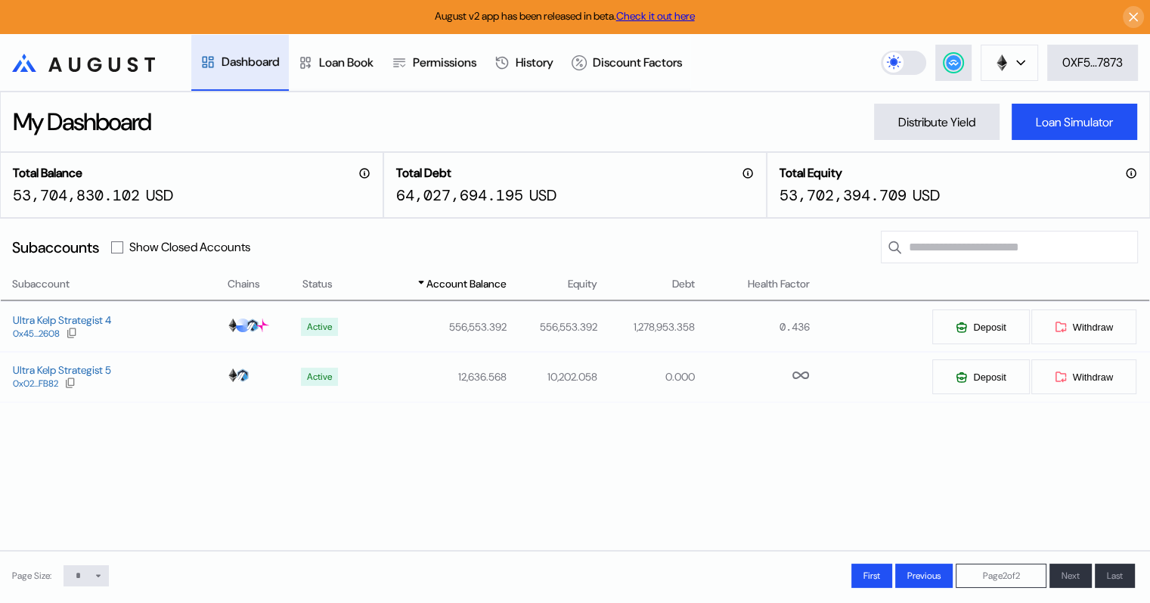
click at [248, 60] on div "Dashboard" at bounding box center [251, 62] width 58 height 16
click at [331, 58] on div "Loan Book" at bounding box center [346, 62] width 54 height 16
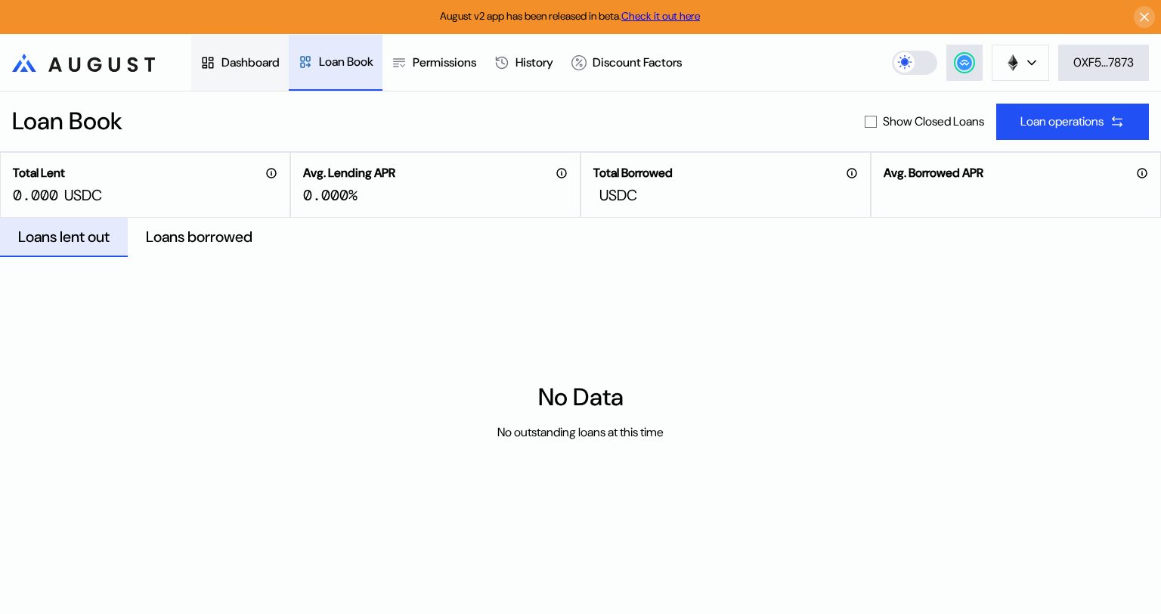
click at [225, 57] on div "Dashboard" at bounding box center [251, 62] width 58 height 16
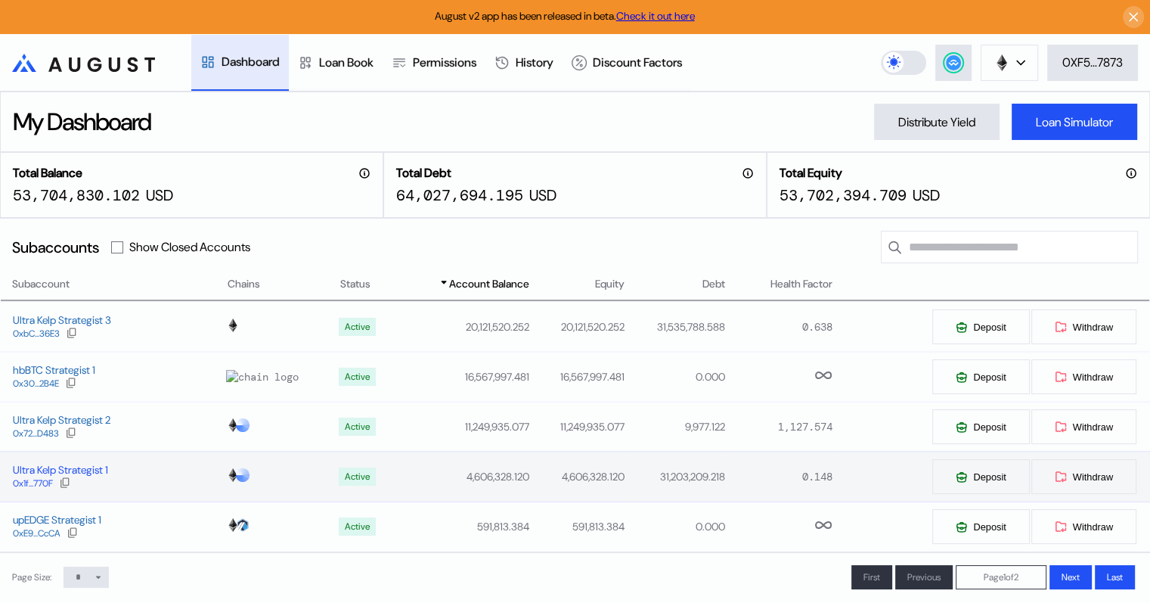
click at [89, 471] on div "Ultra Kelp Strategist 1" at bounding box center [60, 470] width 95 height 14
select select "*"
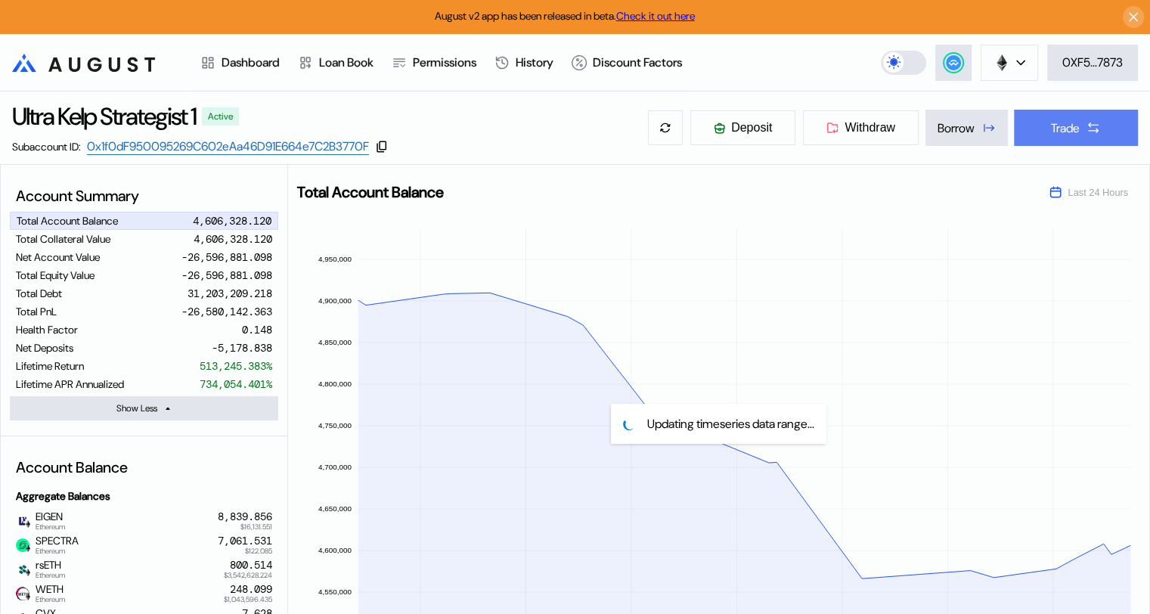
click at [1072, 134] on div "Trade" at bounding box center [1065, 128] width 29 height 16
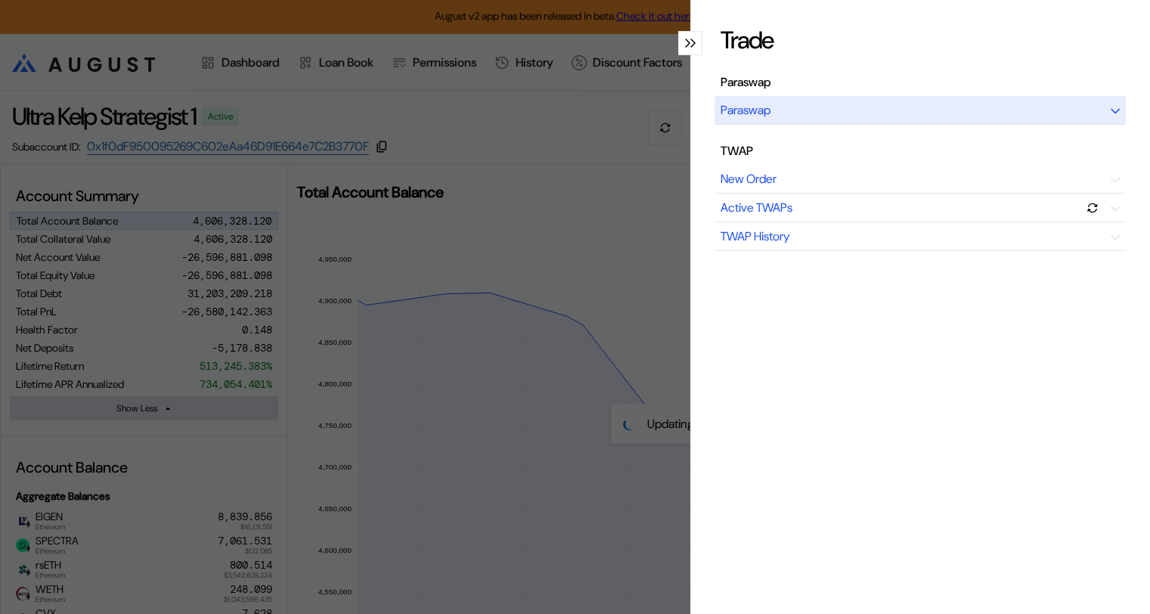
click at [852, 116] on div "Paraswap" at bounding box center [919, 110] width 411 height 29
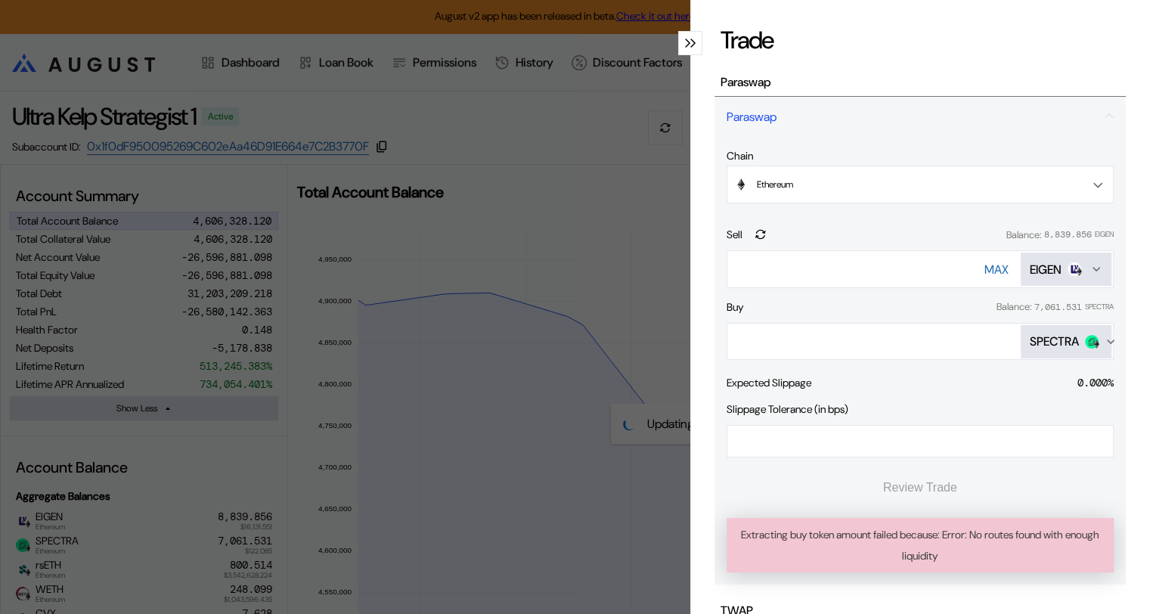
click at [1055, 338] on div "SPECTRA" at bounding box center [1054, 341] width 49 height 16
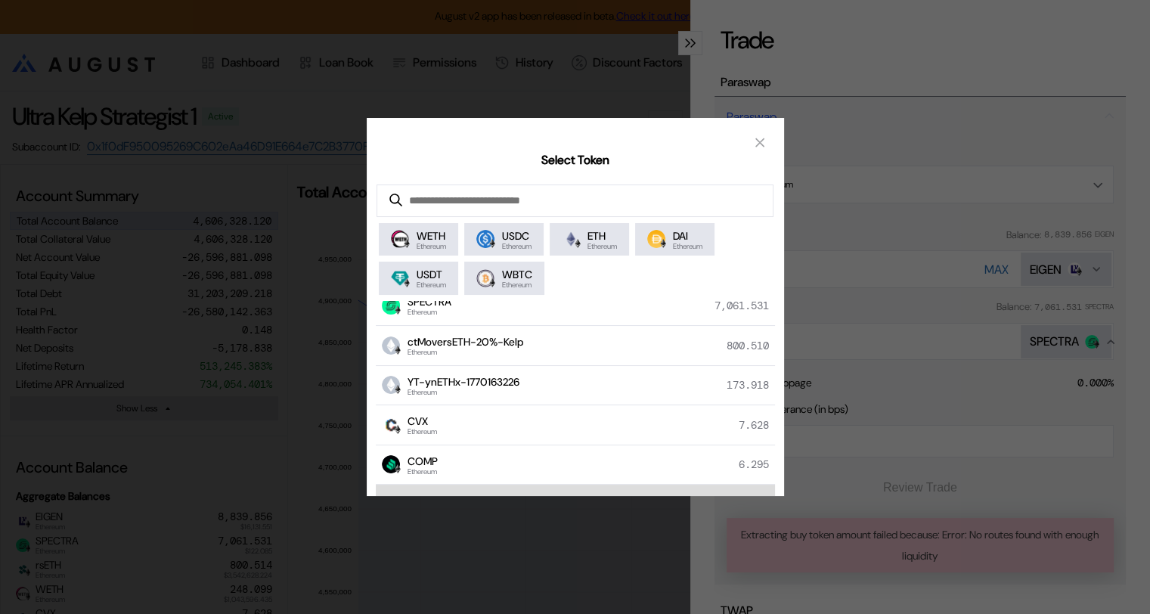
scroll to position [227, 0]
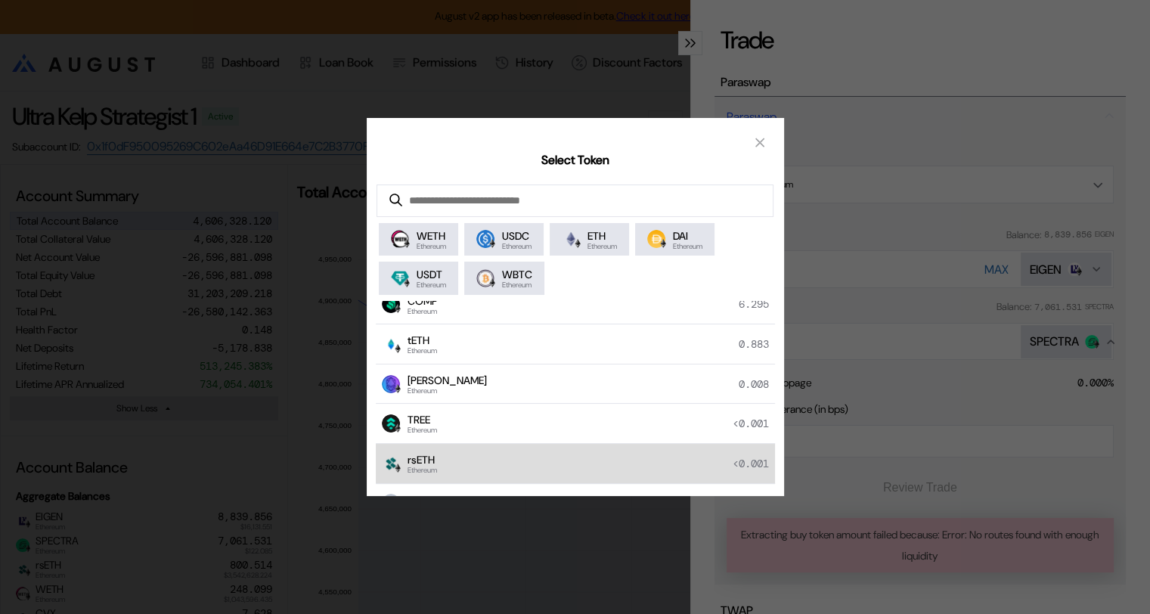
click at [458, 448] on div "rsETH Ethereum <0.001" at bounding box center [575, 464] width 399 height 40
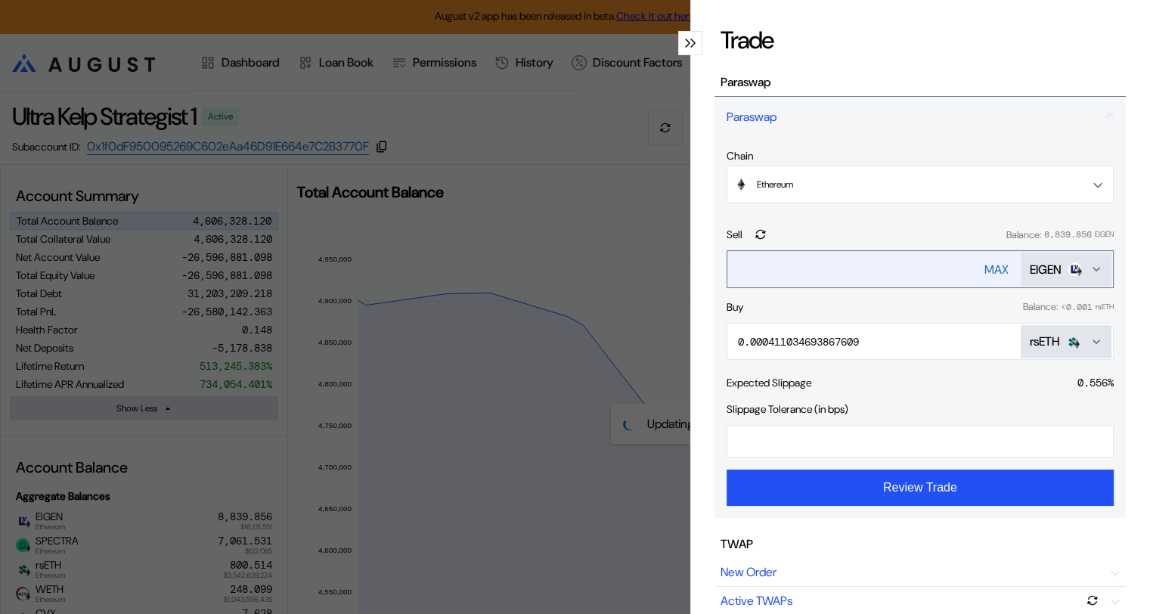
click at [984, 266] on div "MAX" at bounding box center [996, 270] width 24 height 16
type input "**********"
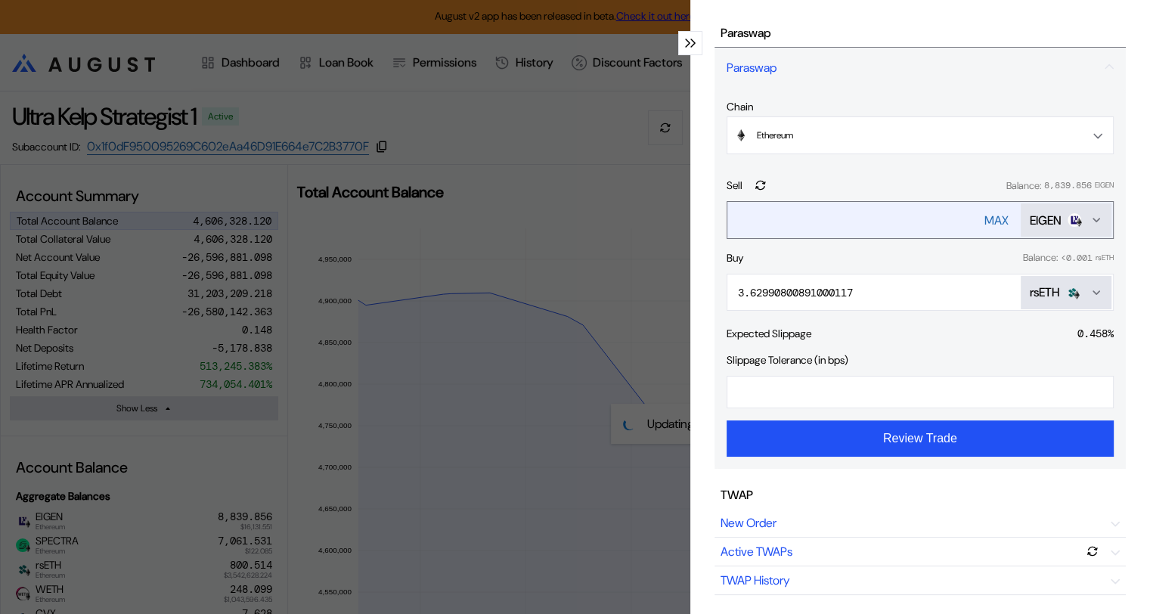
scroll to position [76, 0]
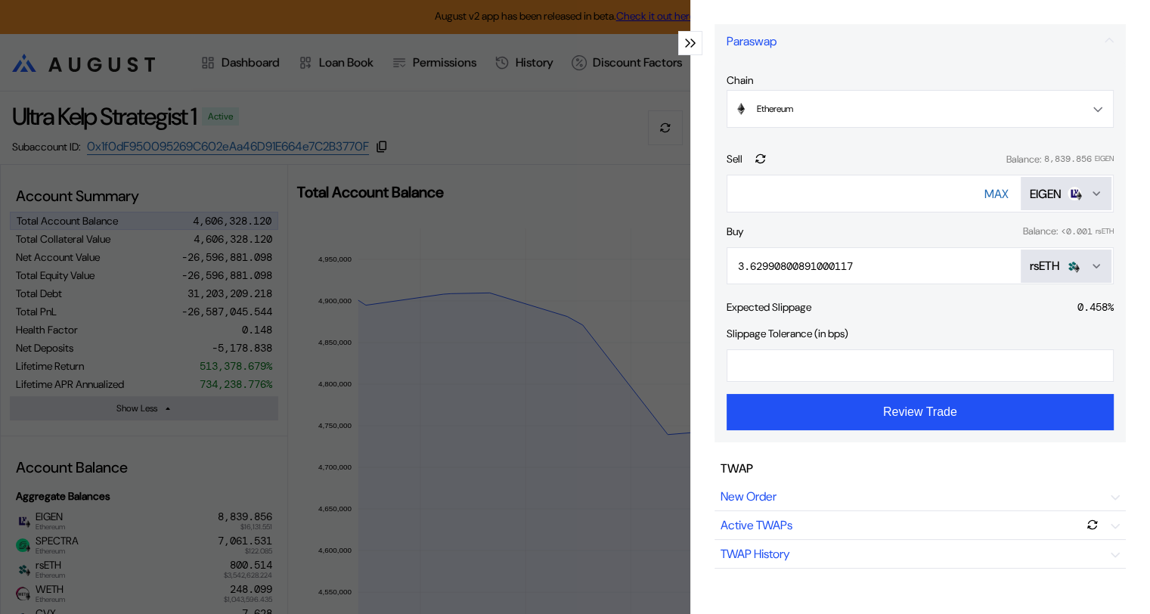
drag, startPoint x: 760, startPoint y: 366, endPoint x: 719, endPoint y: 360, distance: 41.3
click at [717, 360] on div "**********" at bounding box center [919, 251] width 411 height 381
type input "**"
click at [686, 39] on icon "modal" at bounding box center [688, 43] width 4 height 8
